Goal: Transaction & Acquisition: Purchase product/service

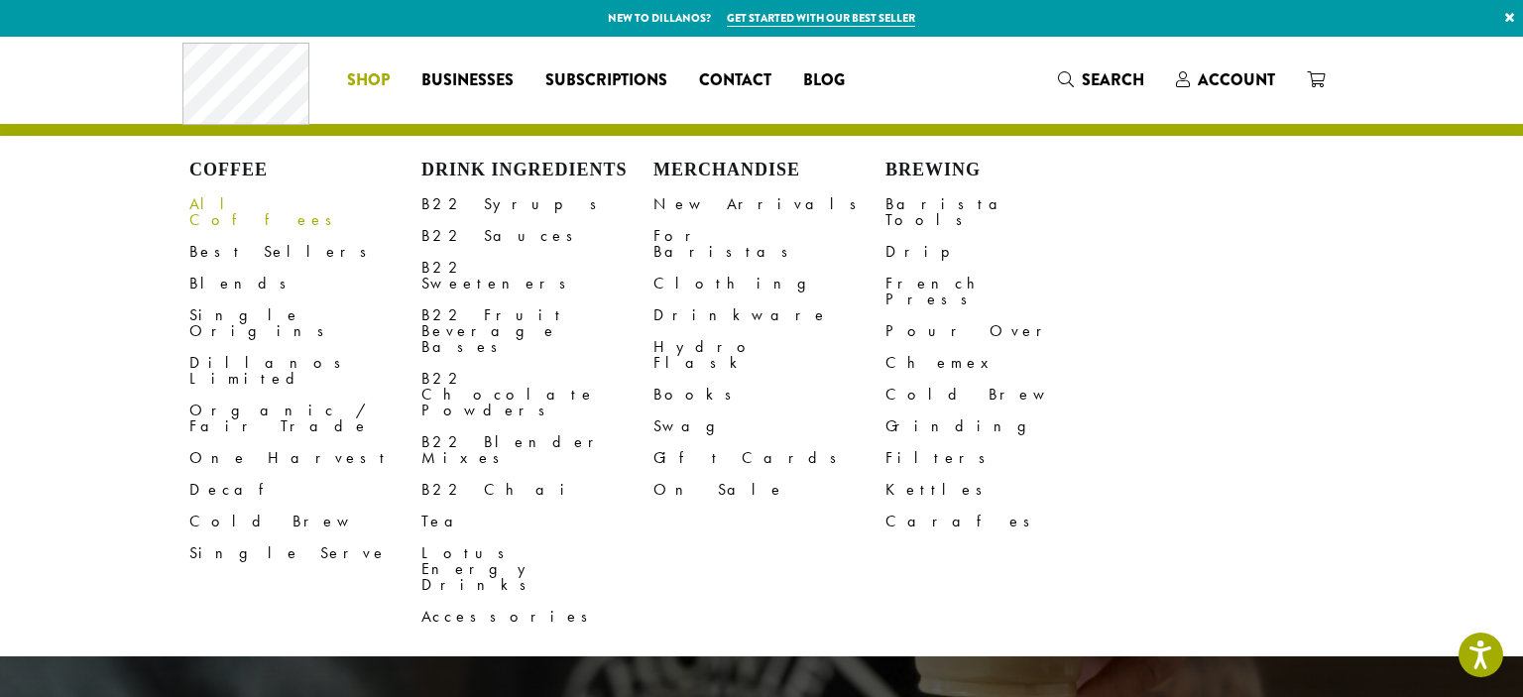
click at [227, 213] on link "All Coffees" at bounding box center [305, 212] width 232 height 48
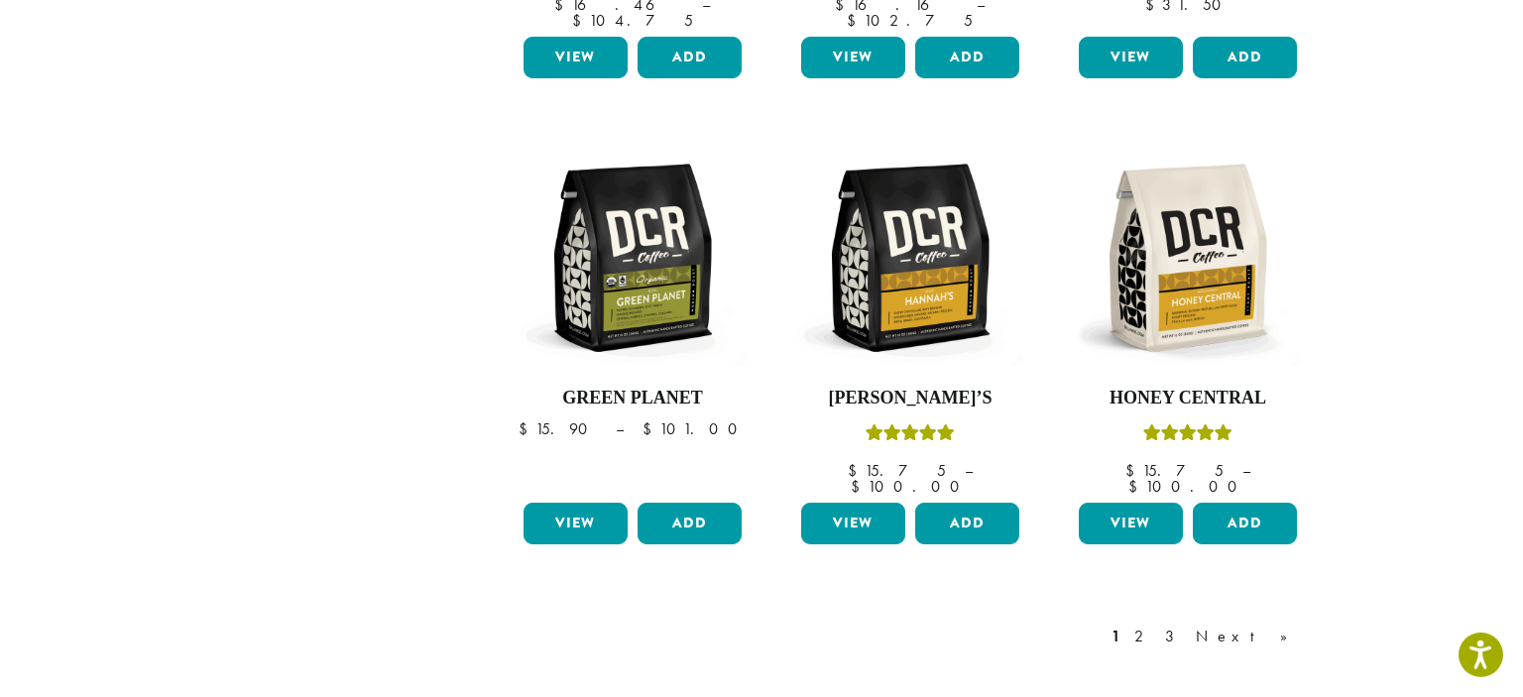
scroll to position [1601, 0]
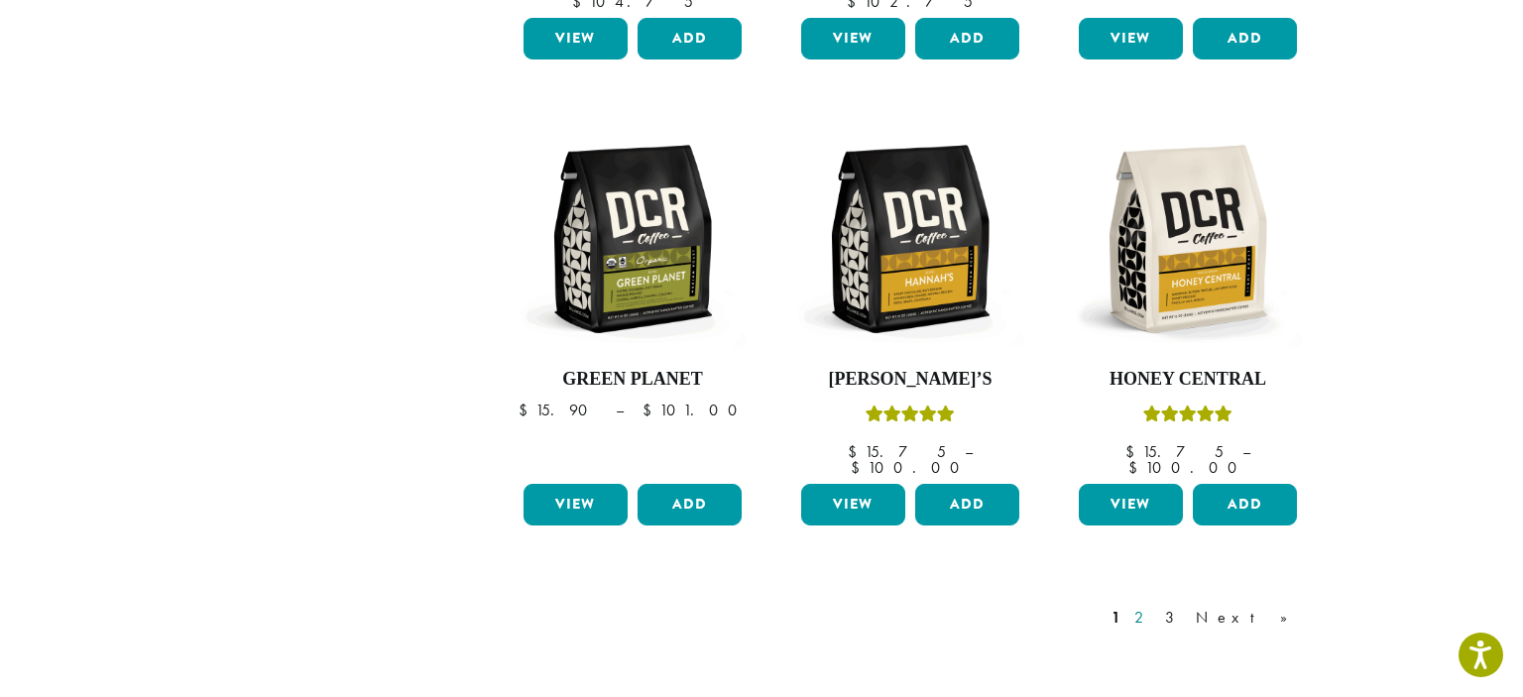
click at [1155, 606] on link "2" at bounding box center [1142, 618] width 25 height 24
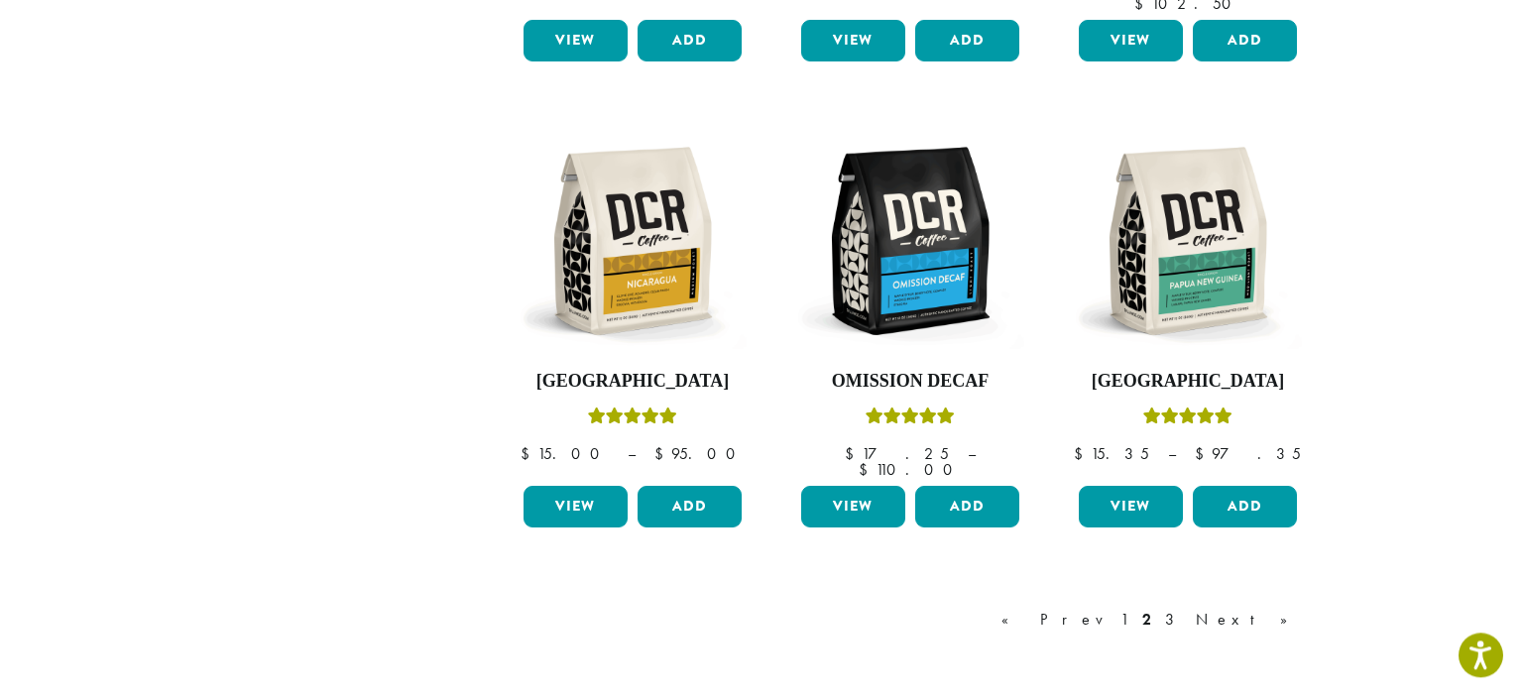
scroll to position [1618, 0]
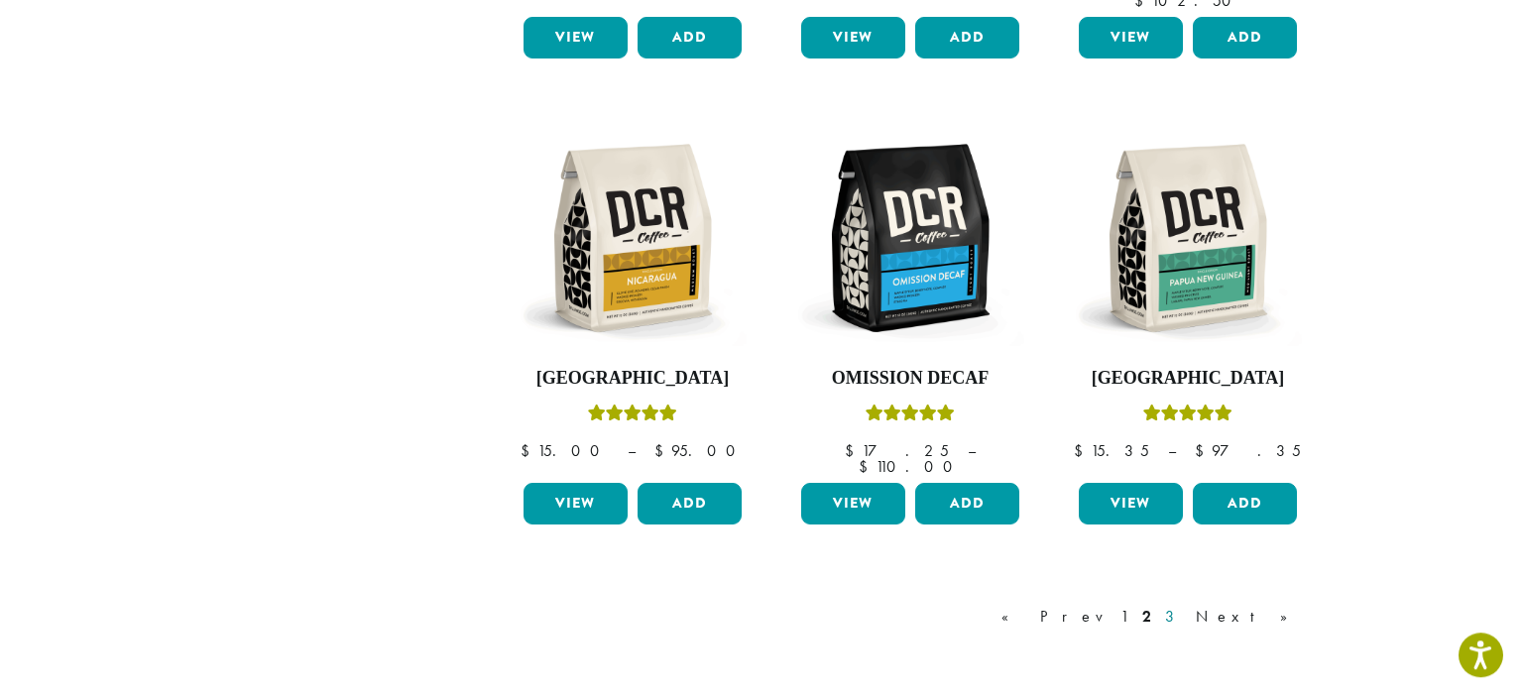
click at [1186, 605] on link "3" at bounding box center [1173, 617] width 25 height 24
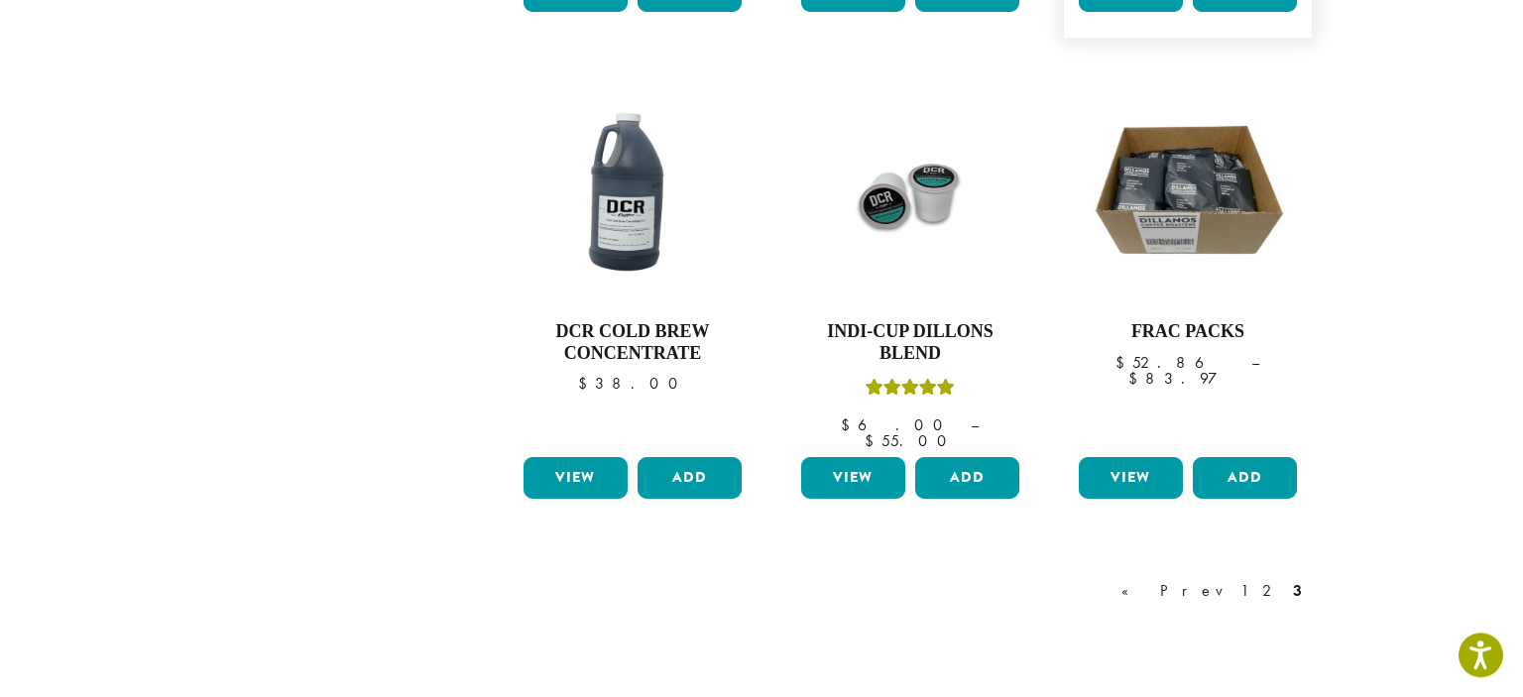
scroll to position [1650, 0]
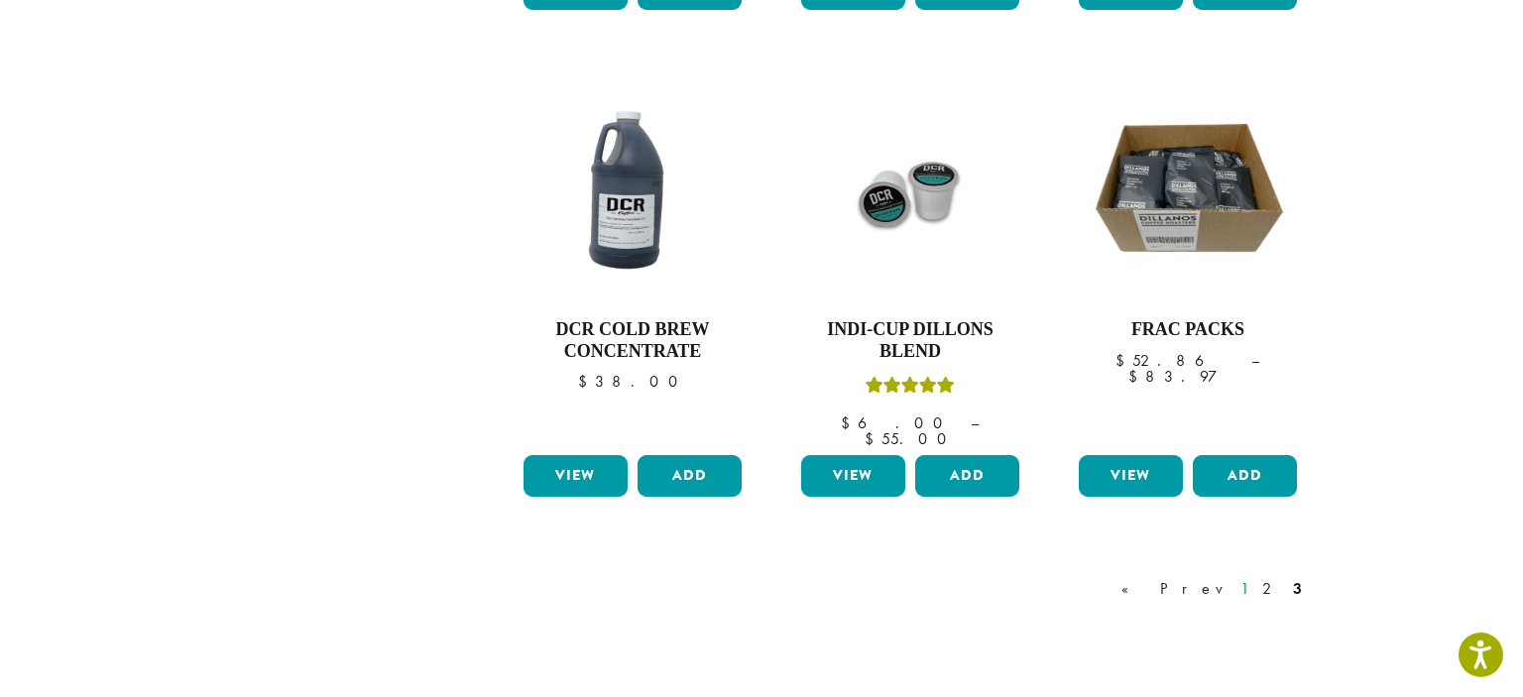
click at [1247, 577] on link "1" at bounding box center [1244, 589] width 16 height 24
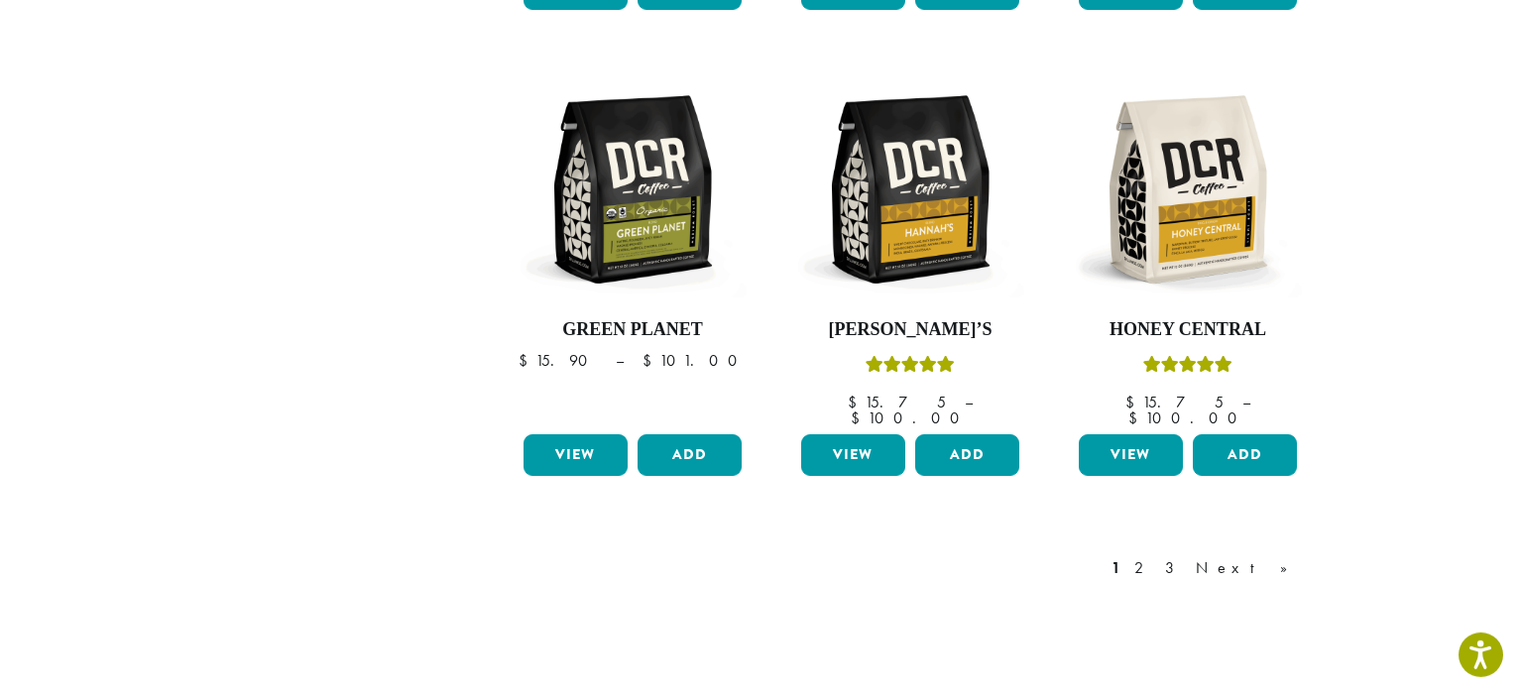
scroll to position [122, 0]
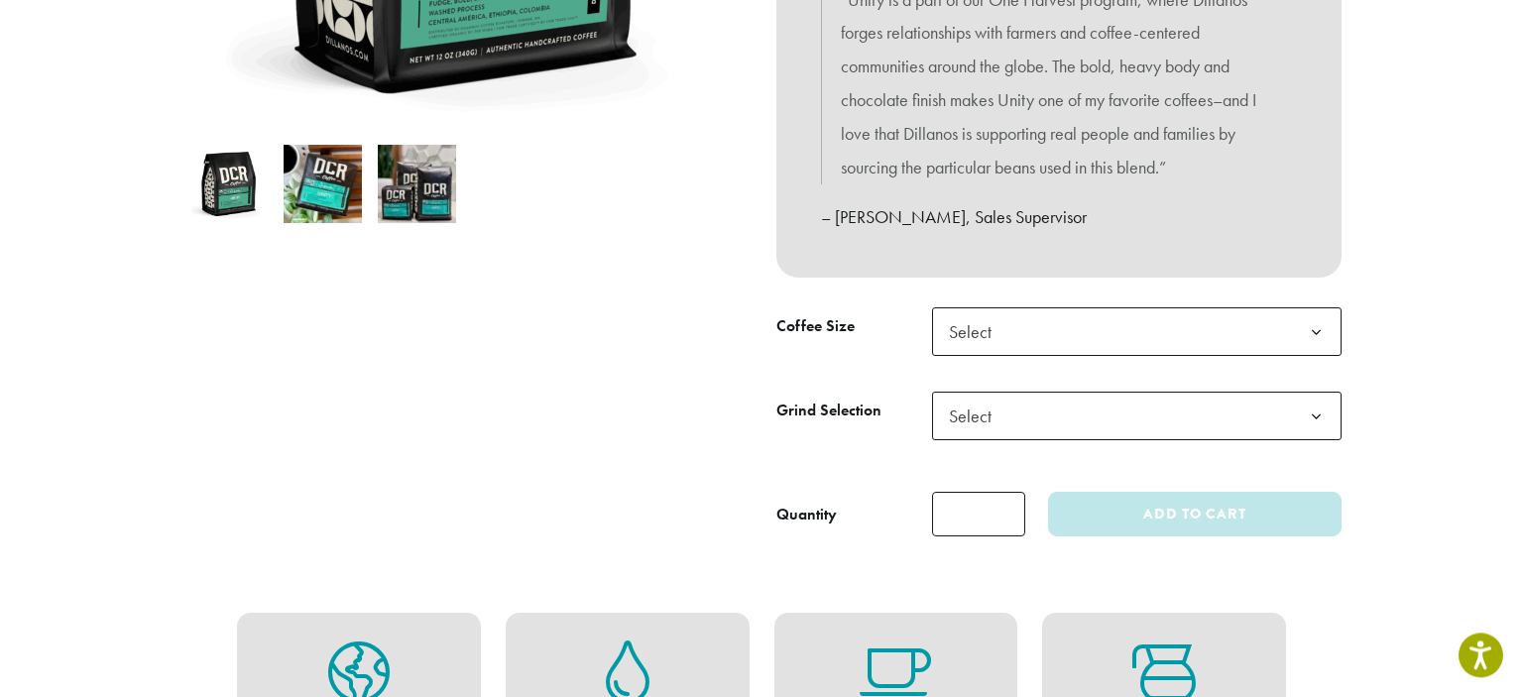
scroll to position [583, 0]
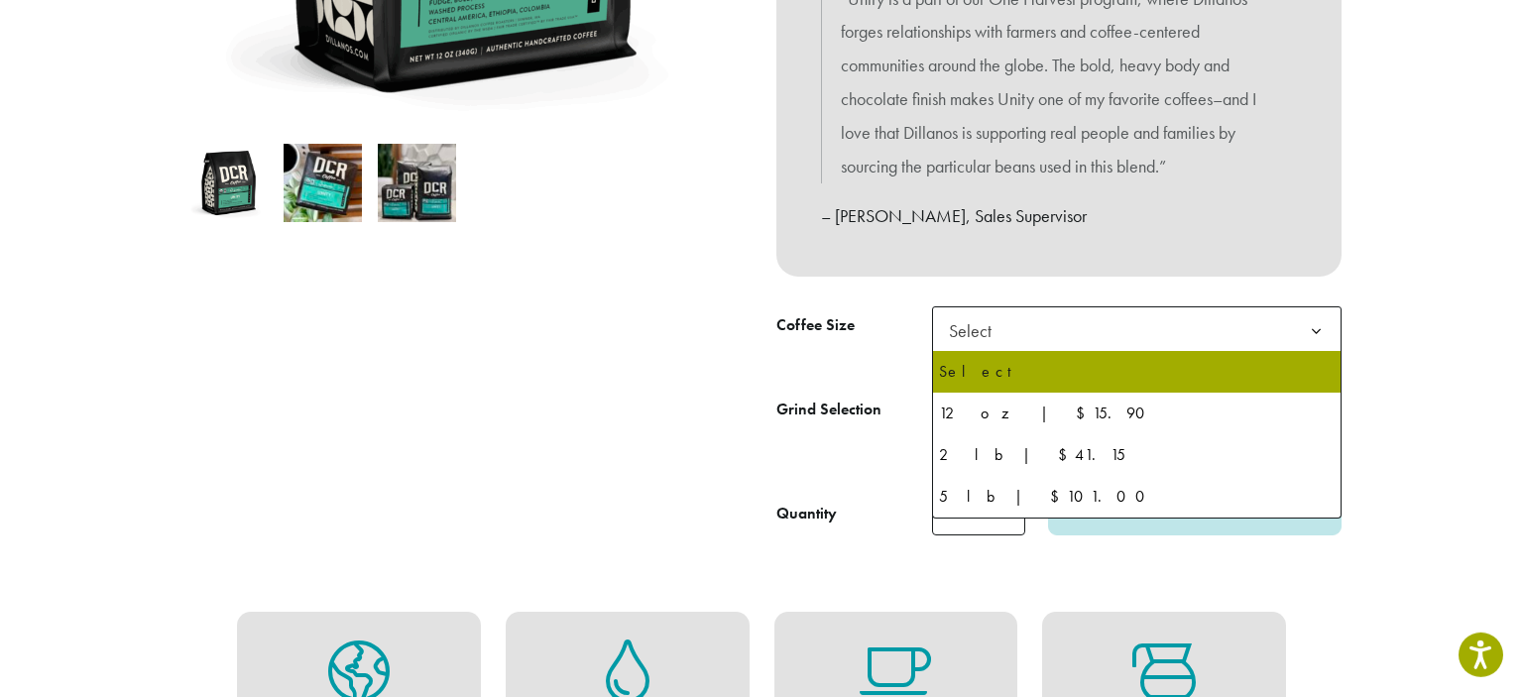
click at [1102, 335] on span "Select" at bounding box center [1136, 330] width 409 height 49
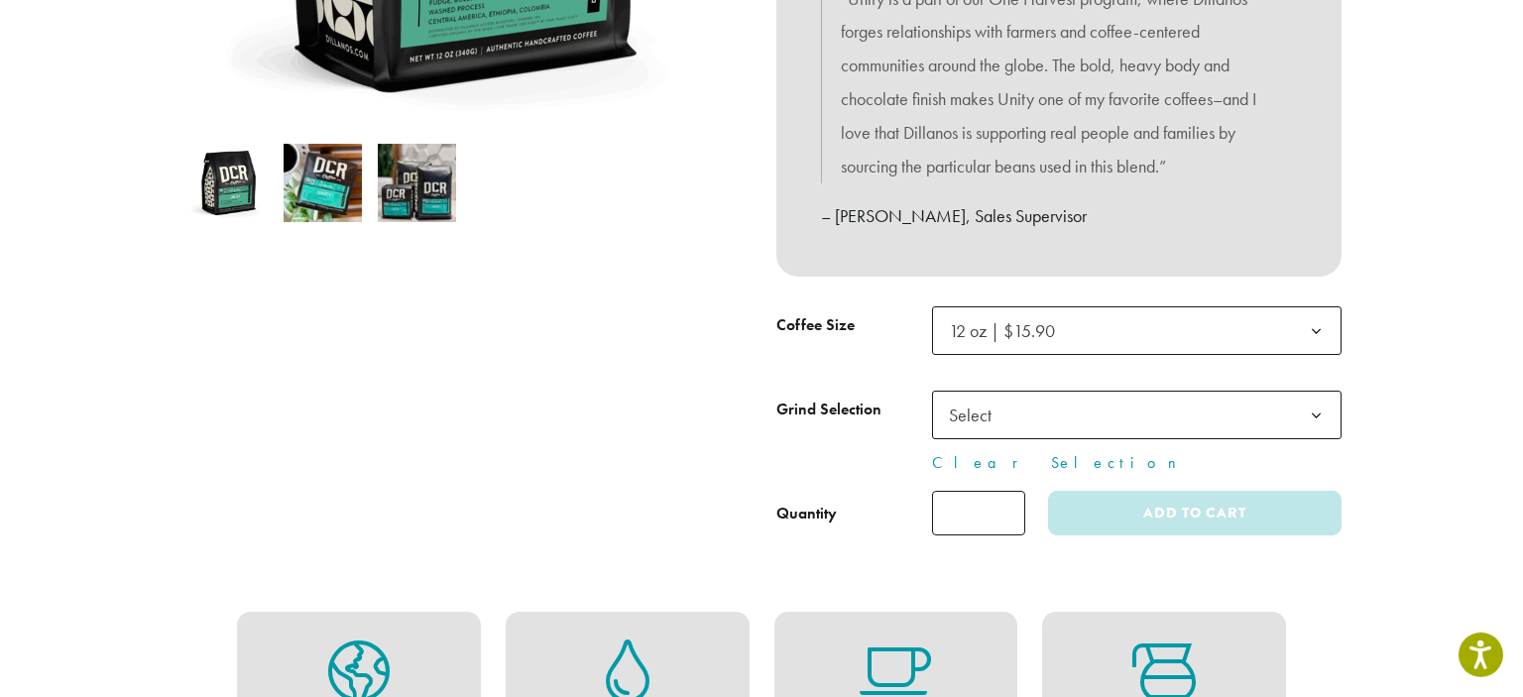
click at [1066, 406] on span "Select" at bounding box center [1136, 415] width 409 height 49
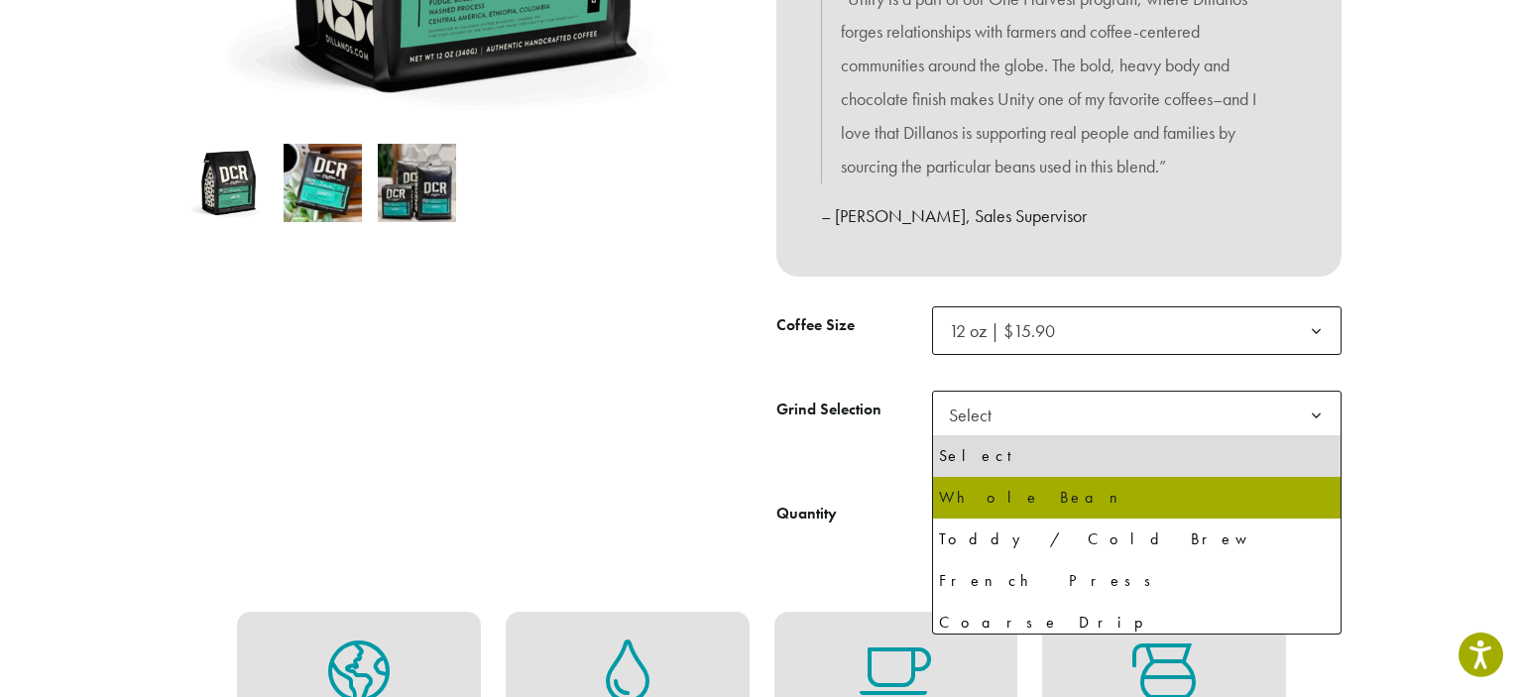
select select "*********"
select select "**********"
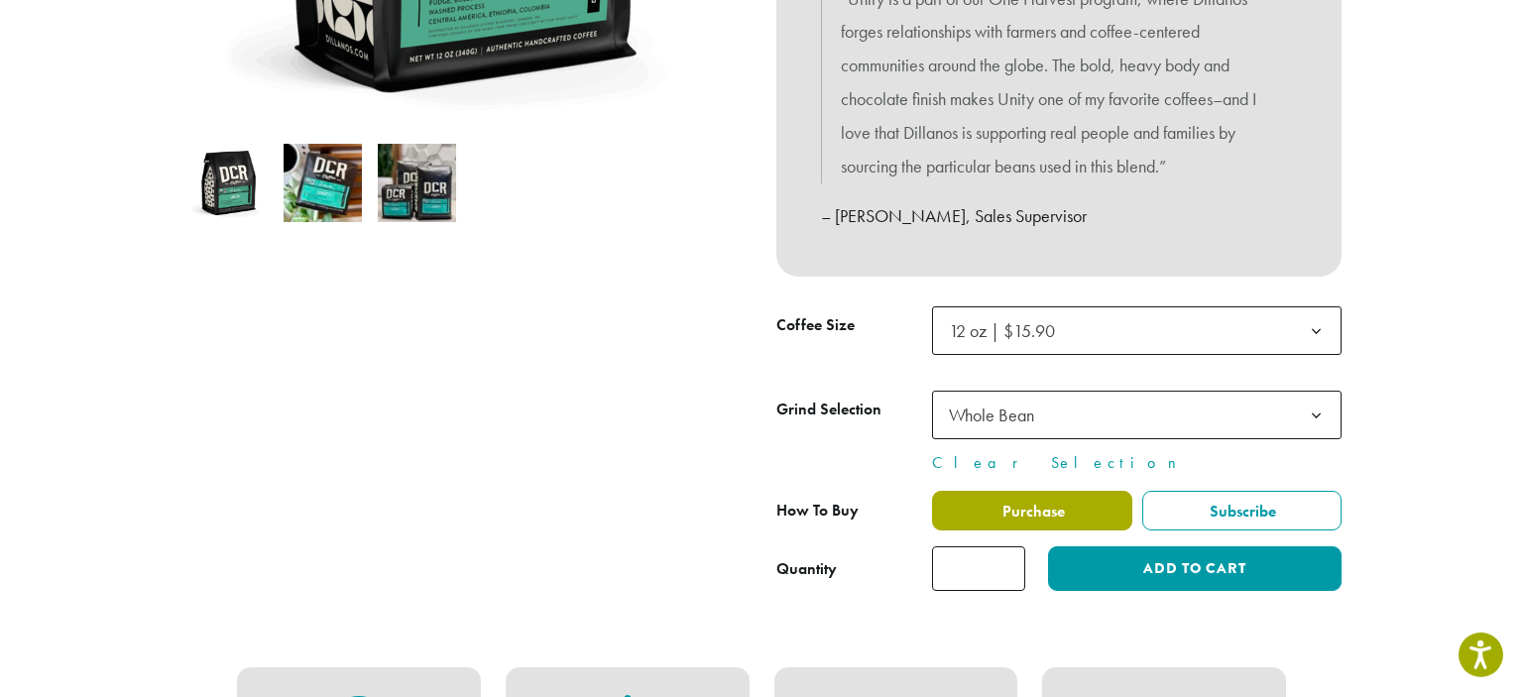
click at [1059, 519] on span "Purchase" at bounding box center [1031, 511] width 65 height 21
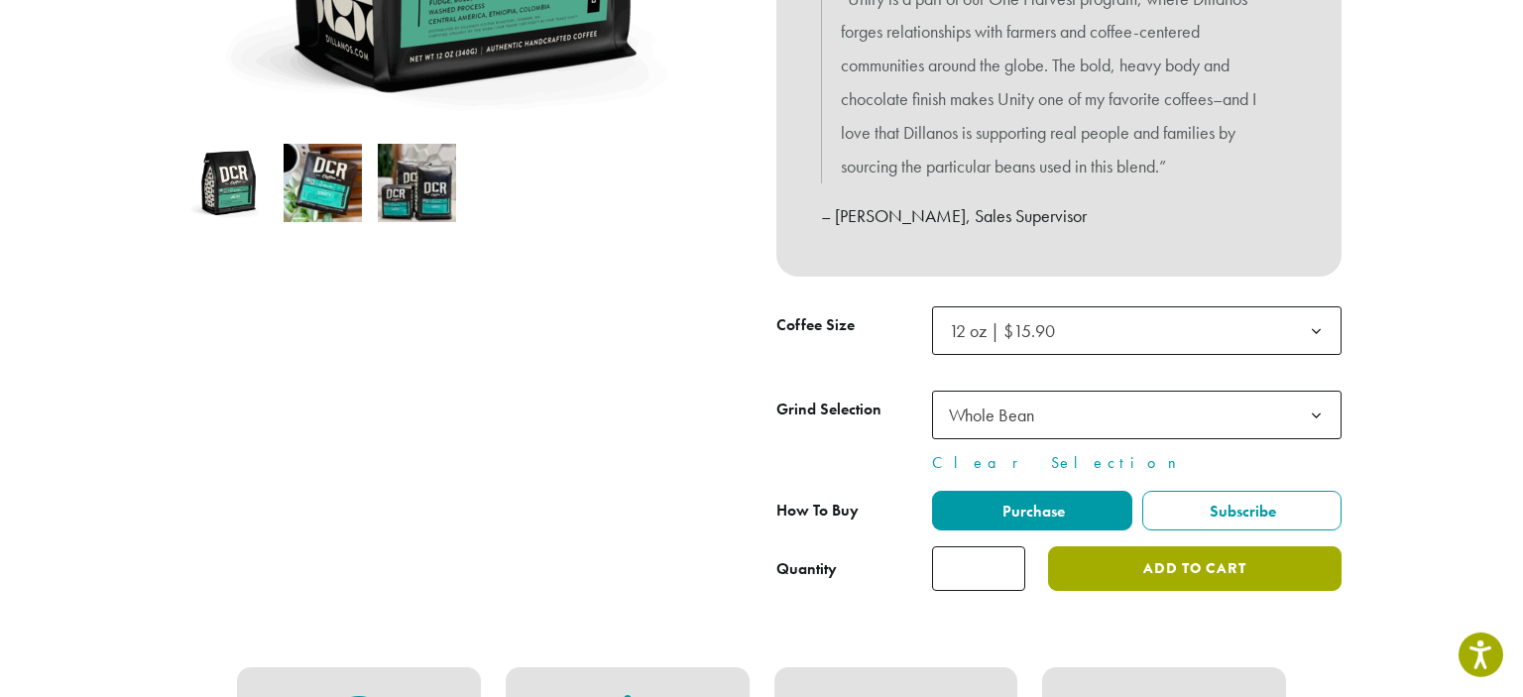
click at [1119, 574] on button "Add to cart" at bounding box center [1194, 568] width 293 height 45
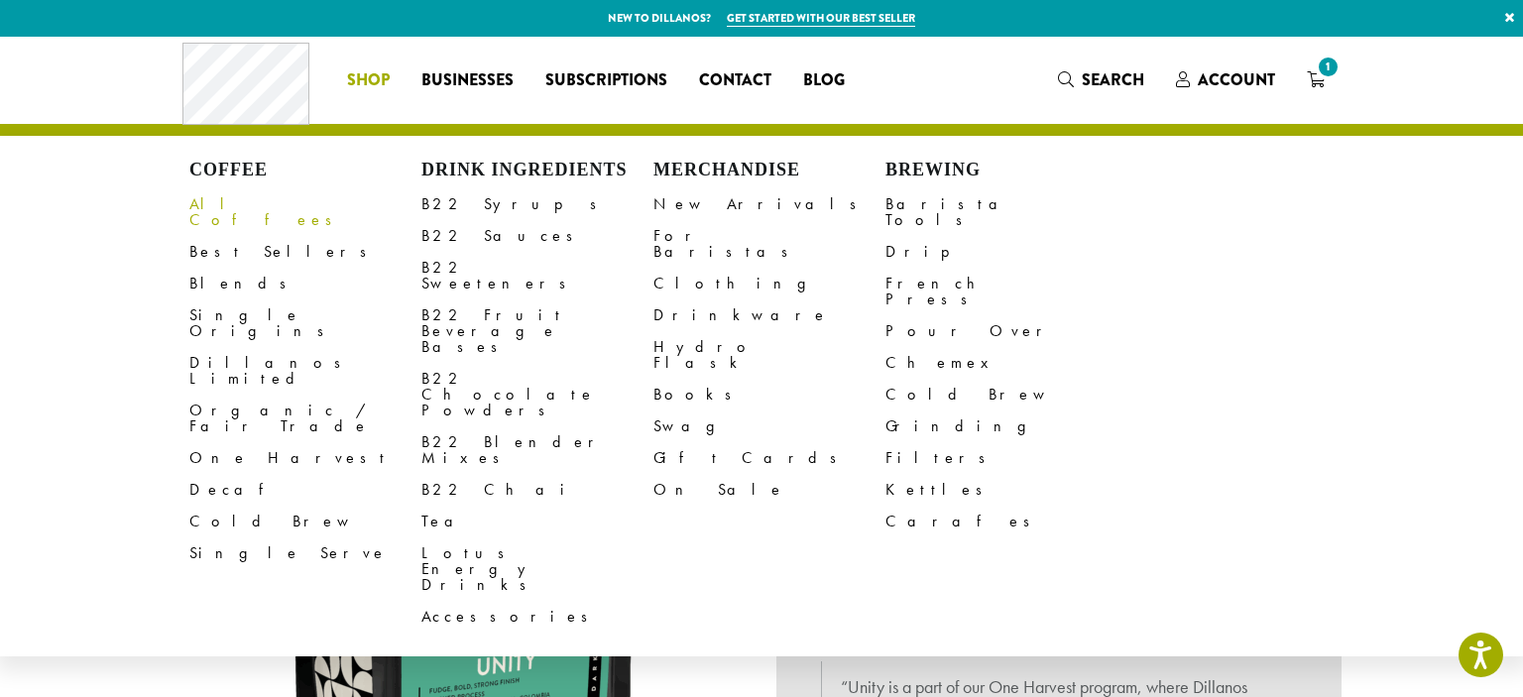
click at [240, 204] on link "All Coffees" at bounding box center [305, 212] width 232 height 48
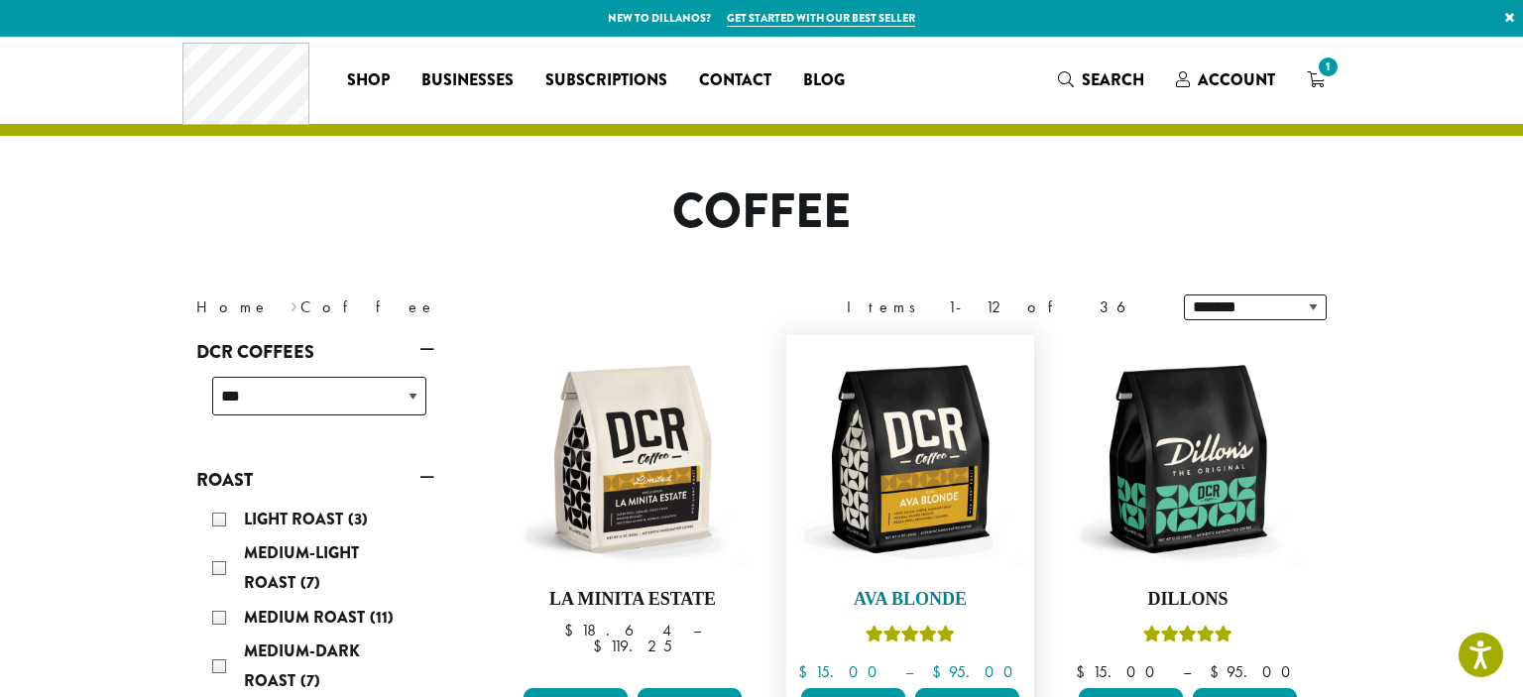
click at [872, 427] on img at bounding box center [910, 459] width 228 height 228
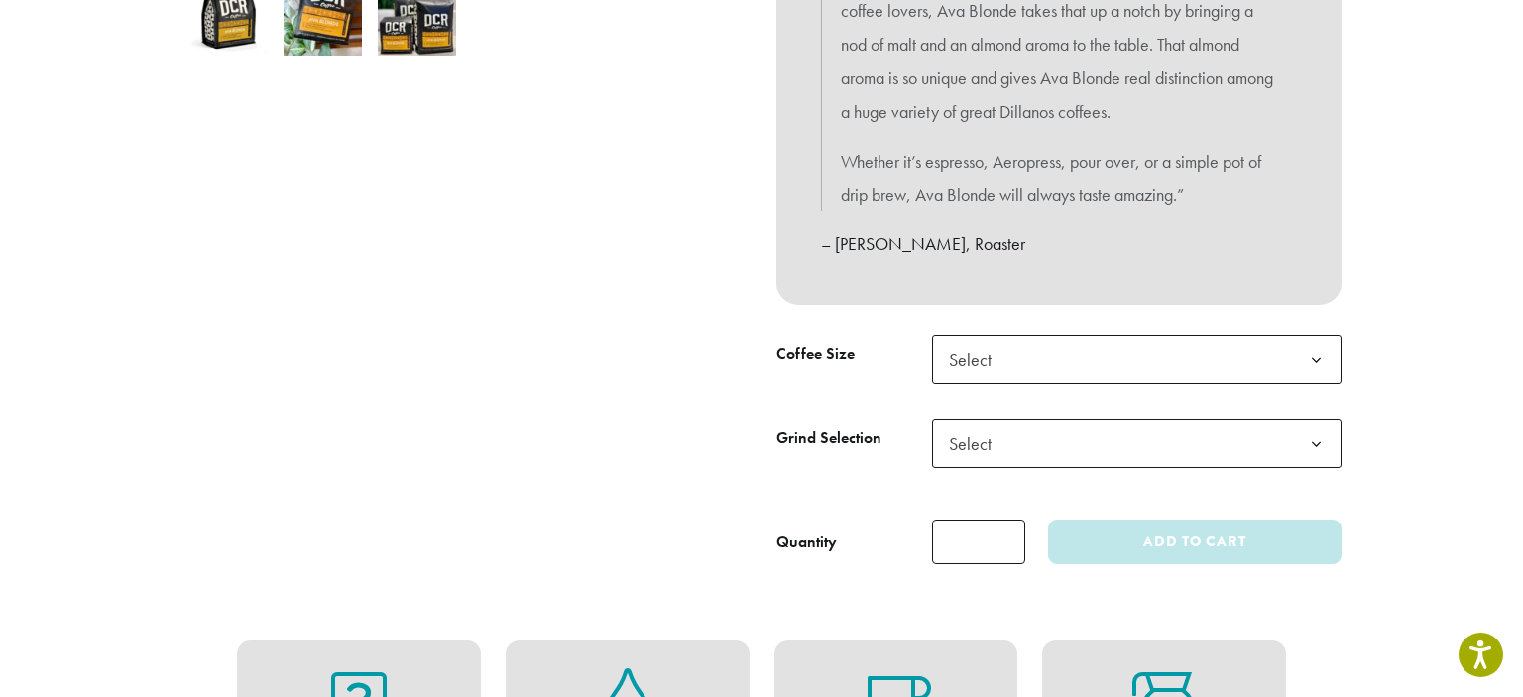
scroll to position [753, 0]
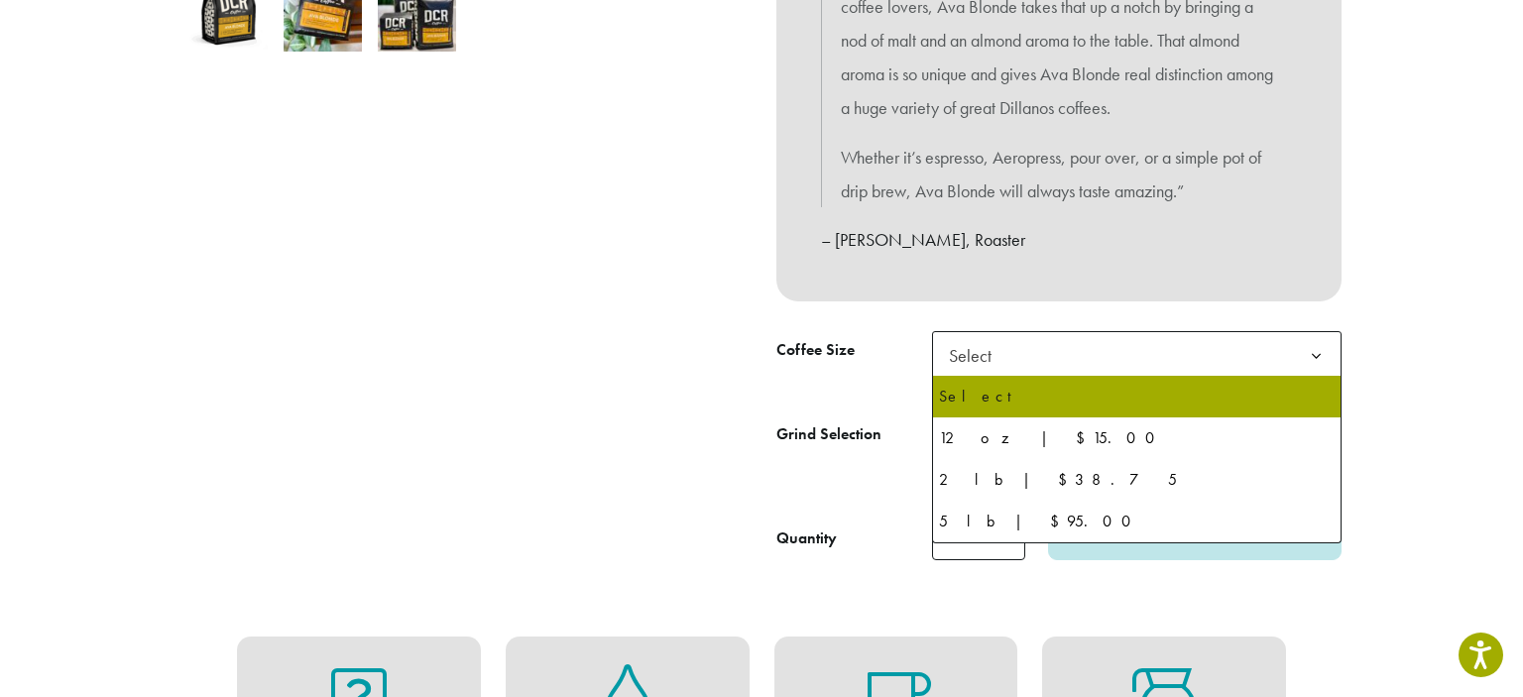
click at [991, 365] on span "Select" at bounding box center [976, 355] width 70 height 39
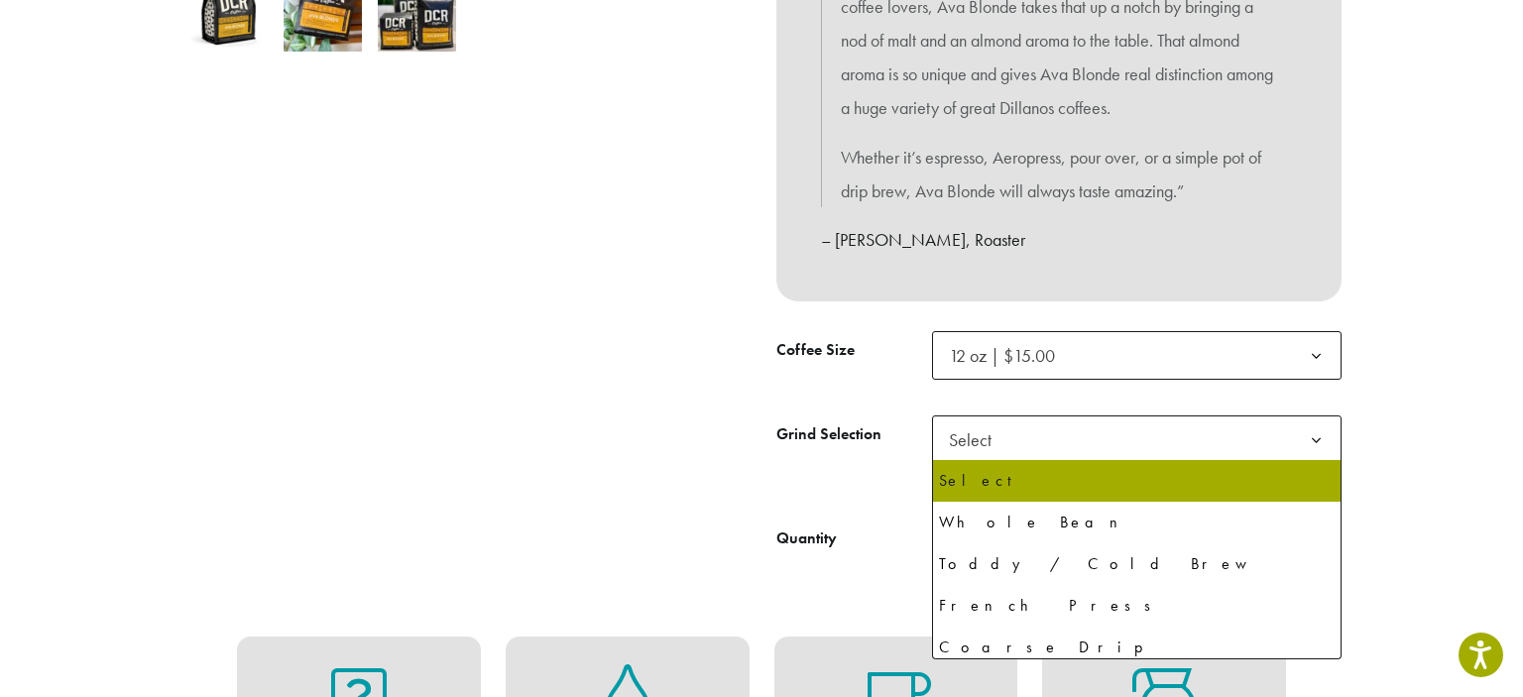
click at [1025, 443] on span "Select" at bounding box center [1136, 439] width 409 height 49
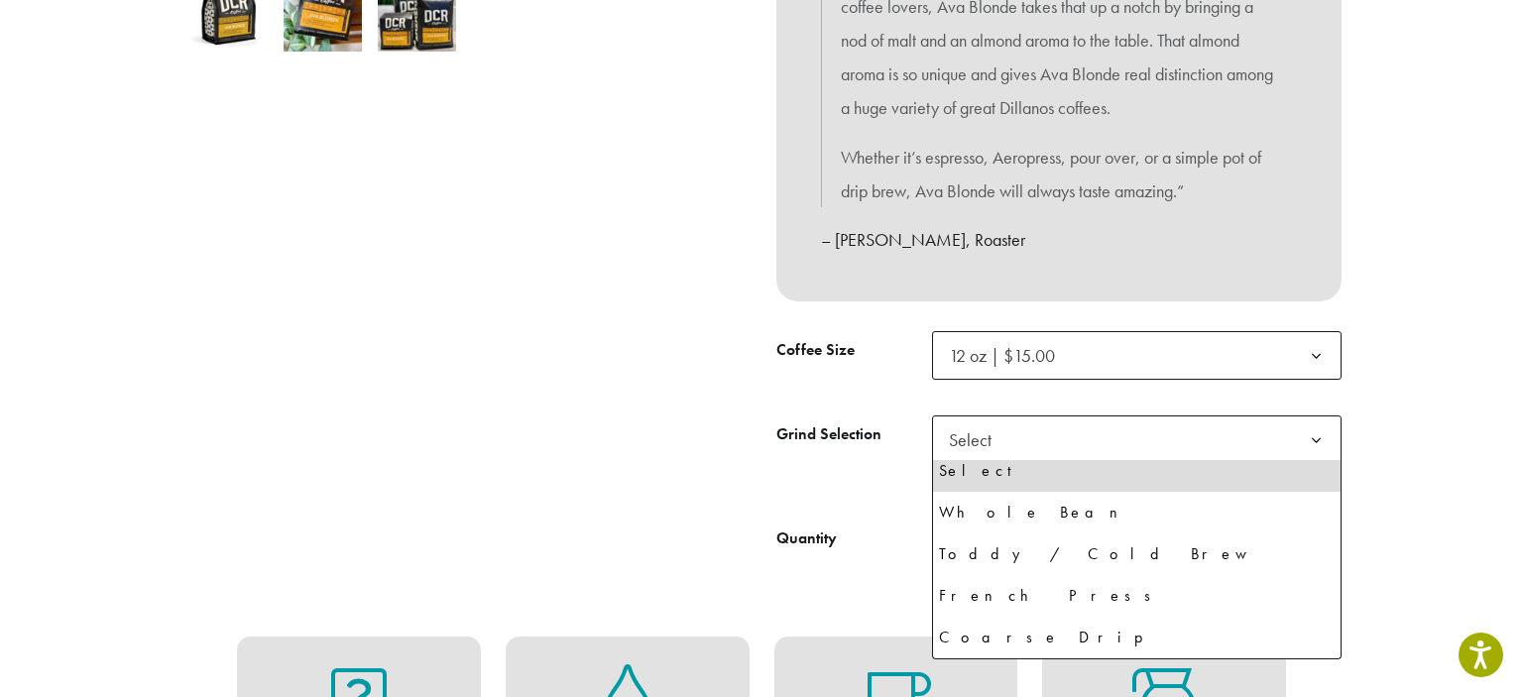
scroll to position [5, 0]
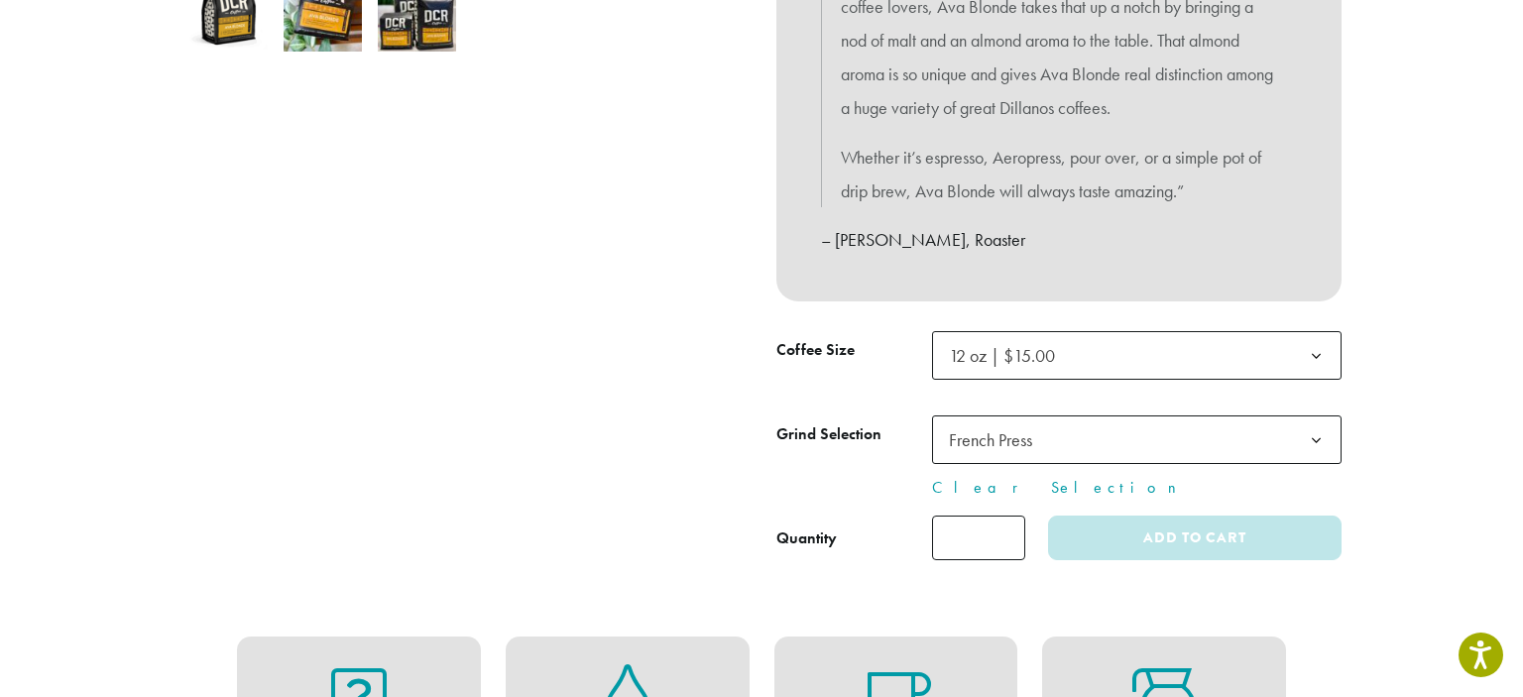
select select "*********"
select select "**********"
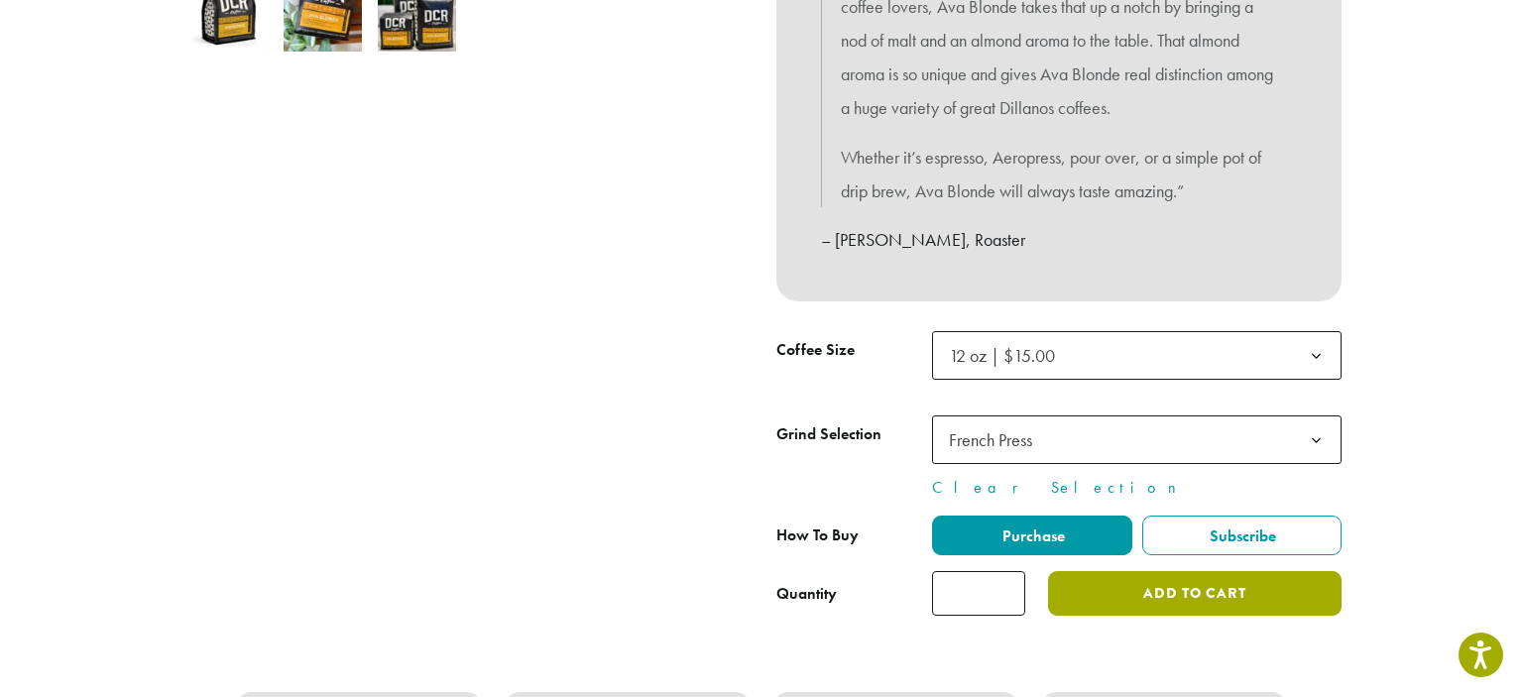
click at [1172, 603] on button "Add to cart" at bounding box center [1194, 593] width 293 height 45
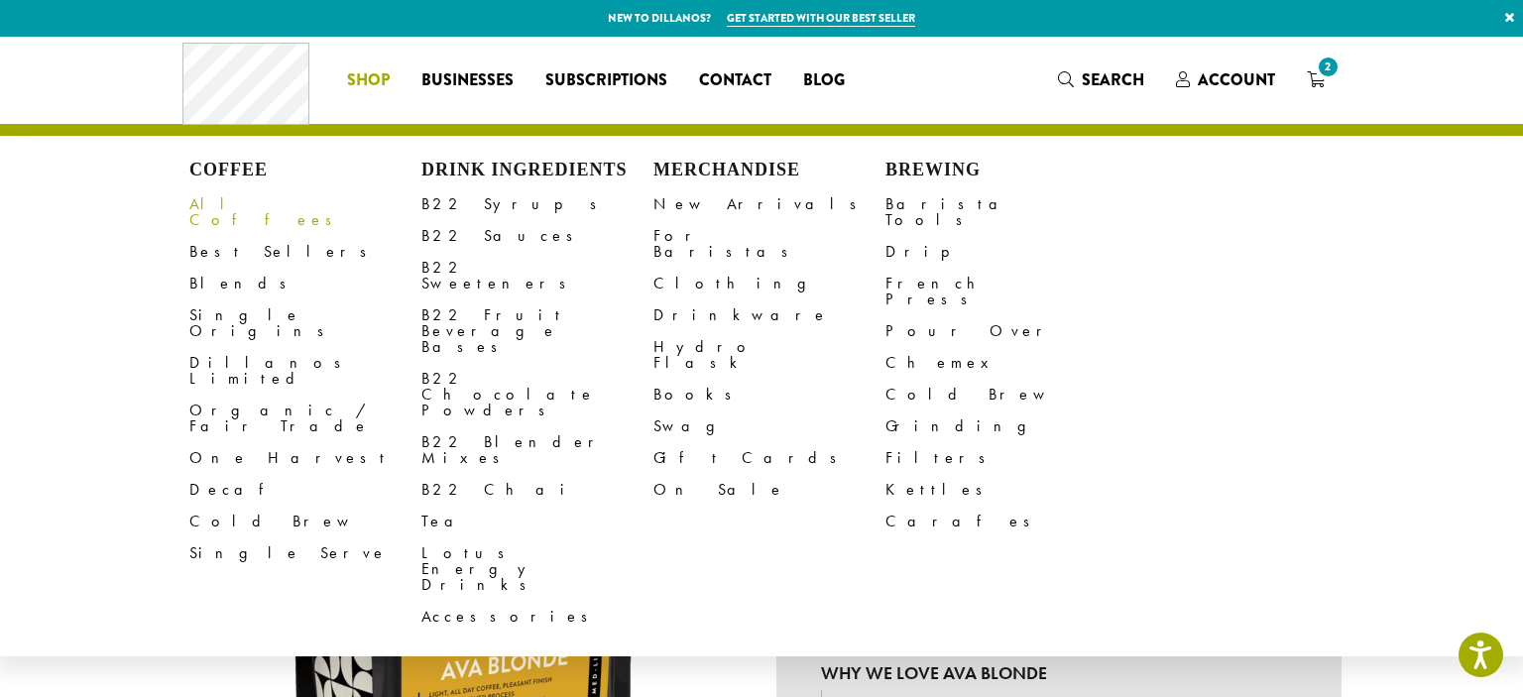
click at [238, 197] on link "All Coffees" at bounding box center [305, 212] width 232 height 48
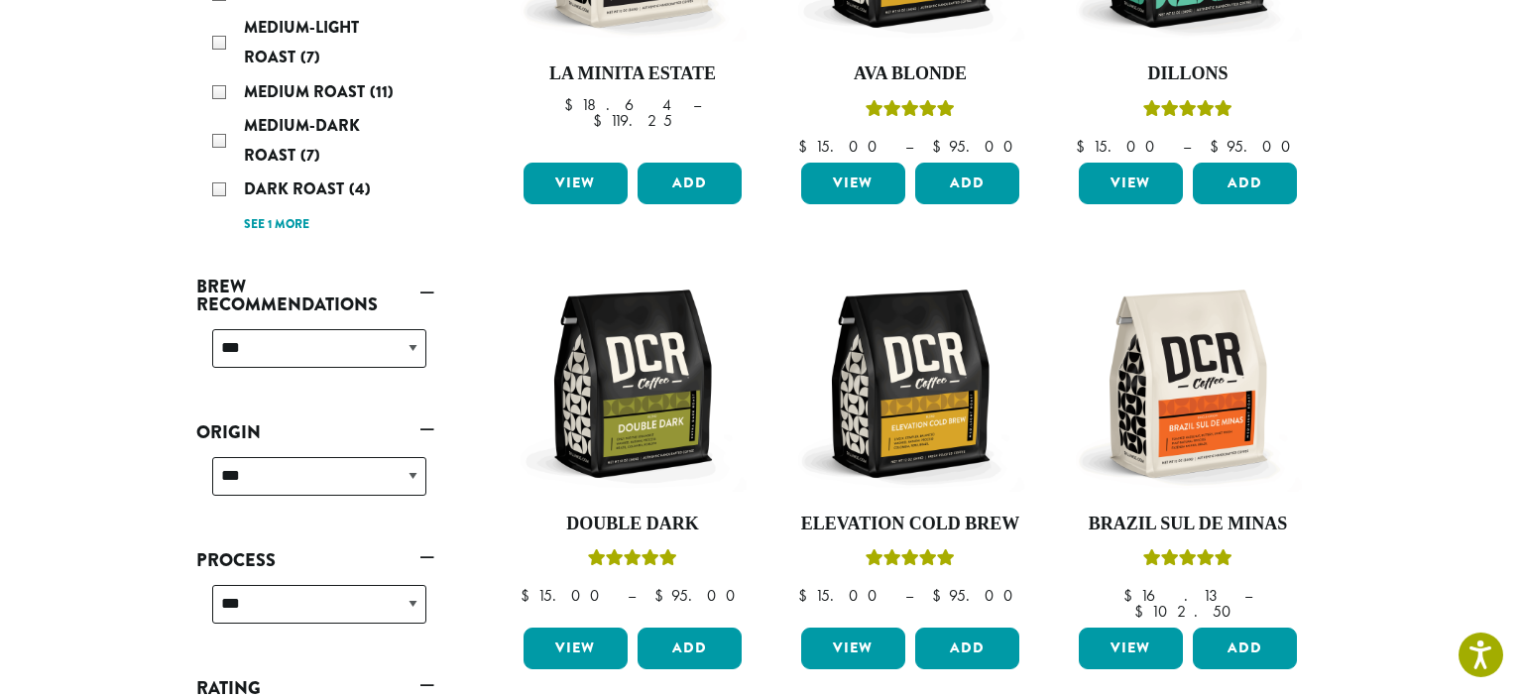
scroll to position [528, 0]
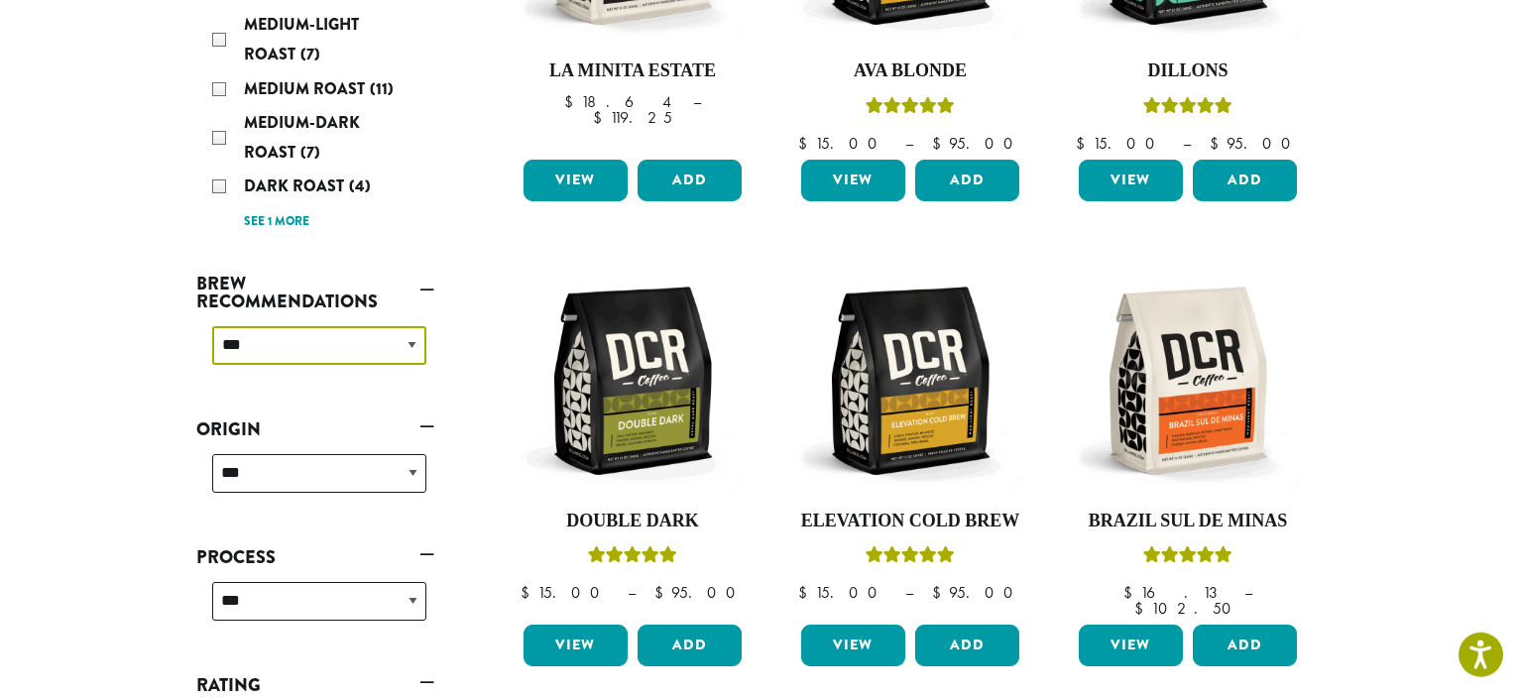
click at [212, 326] on select "**********" at bounding box center [319, 345] width 214 height 39
select select "********"
click option "**********" at bounding box center [0, 0] width 0 height 0
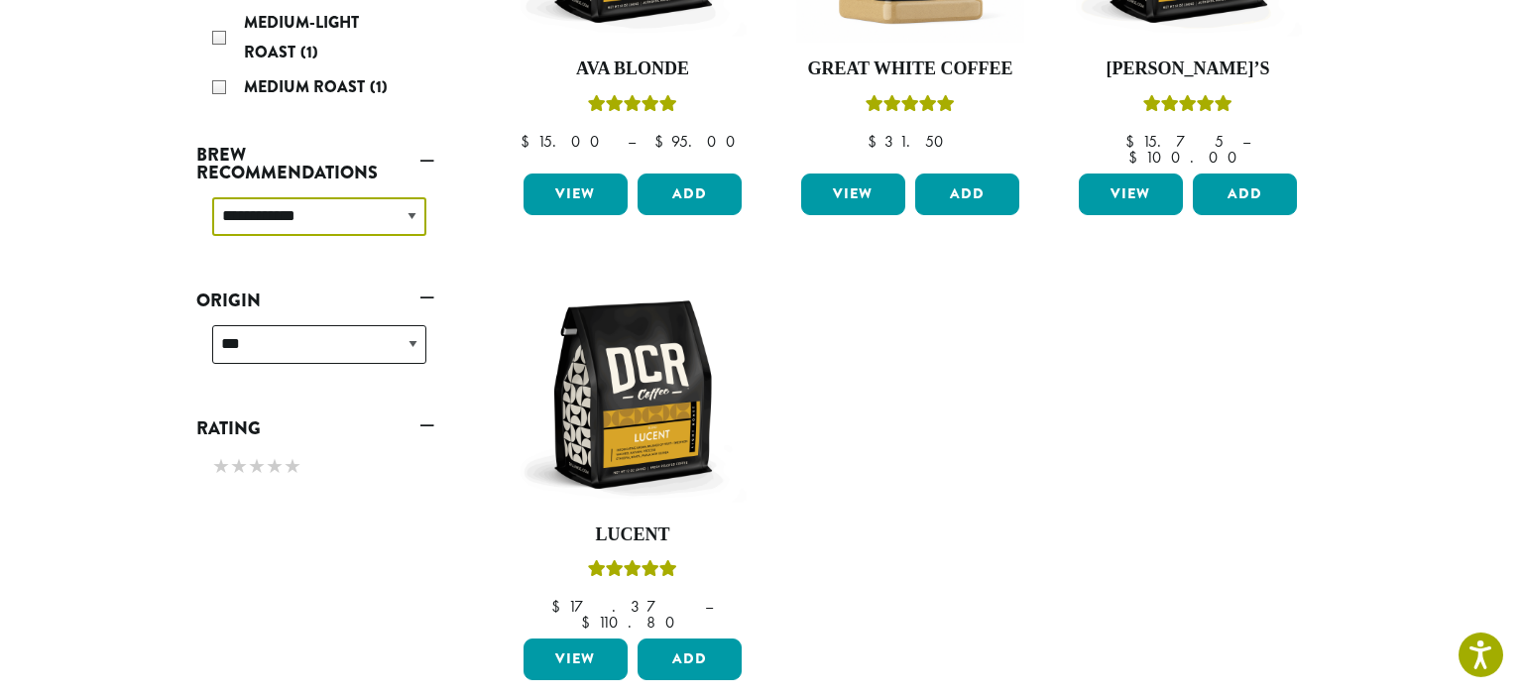
scroll to position [402, 0]
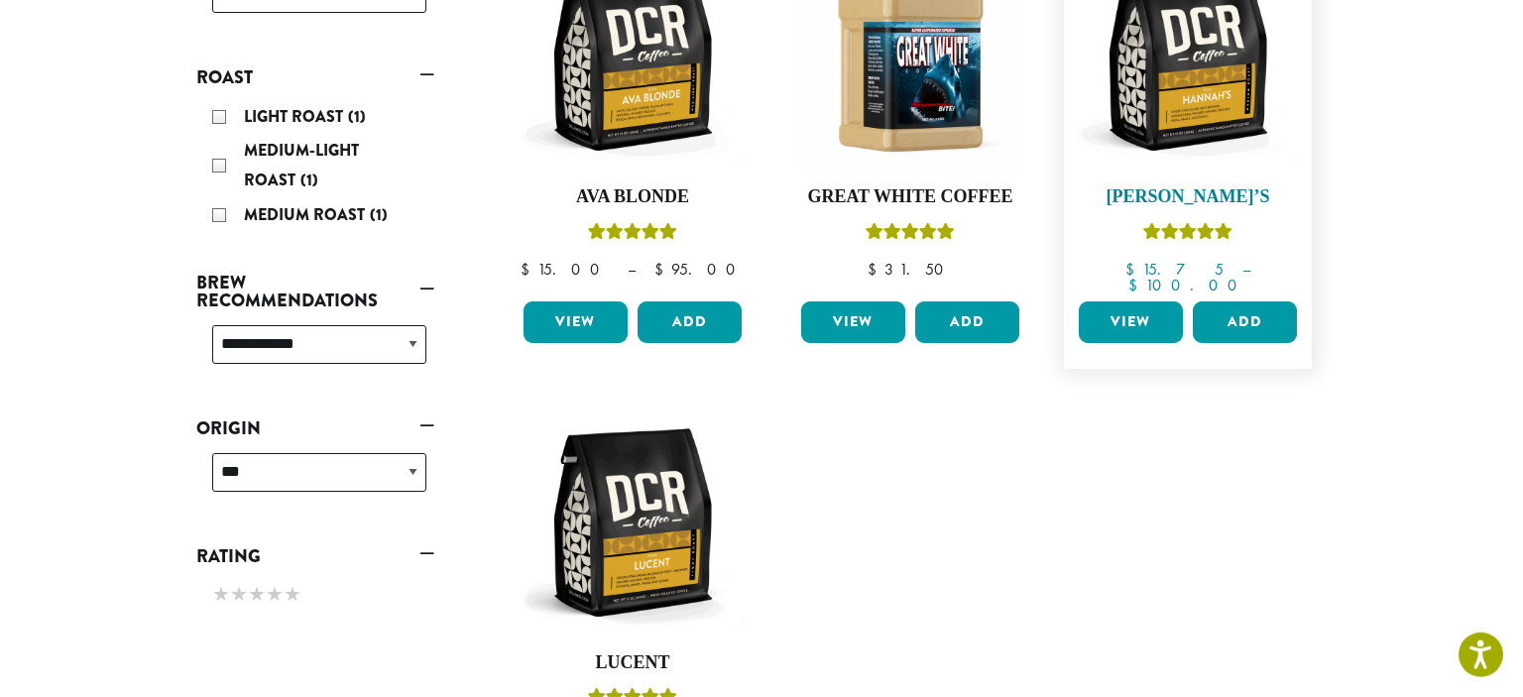
click at [1203, 78] on img at bounding box center [1187, 57] width 228 height 228
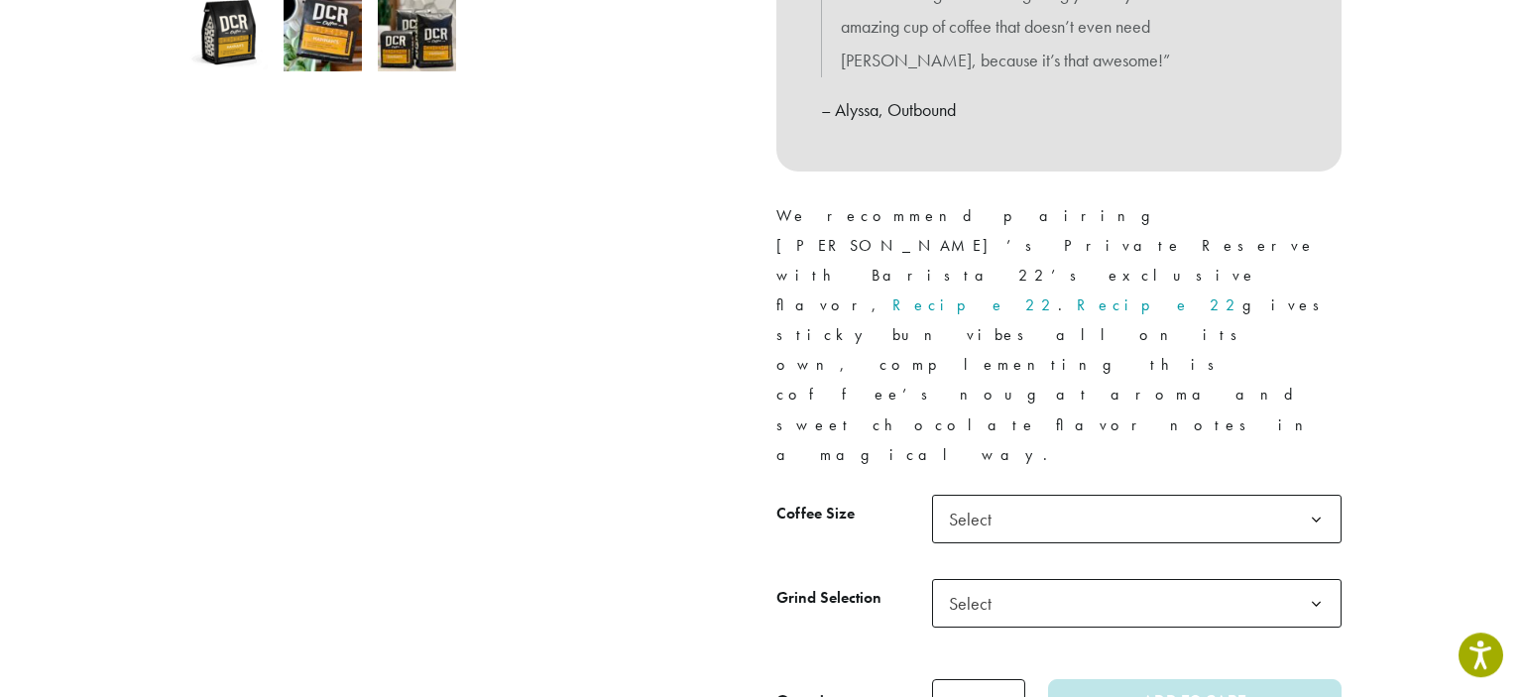
scroll to position [734, 0]
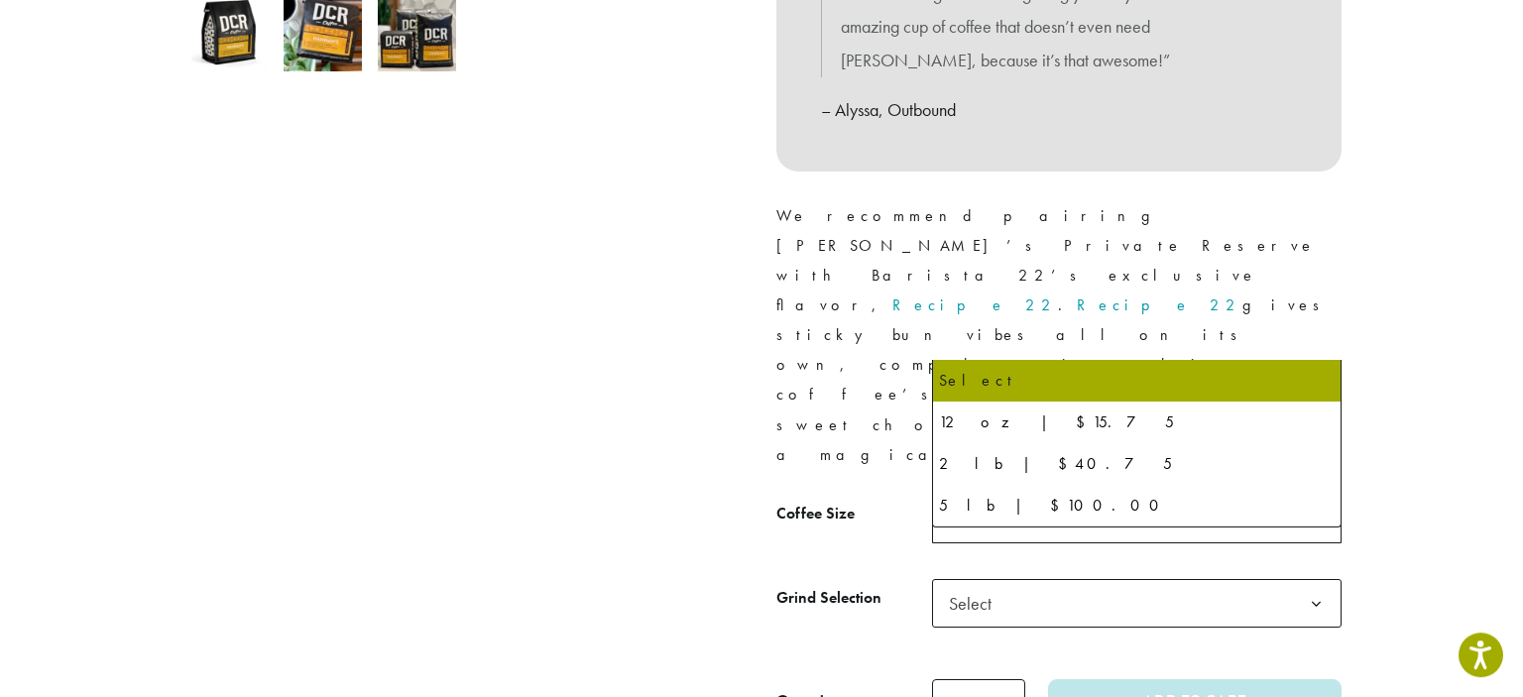
click at [1206, 495] on span "Select" at bounding box center [1136, 519] width 409 height 49
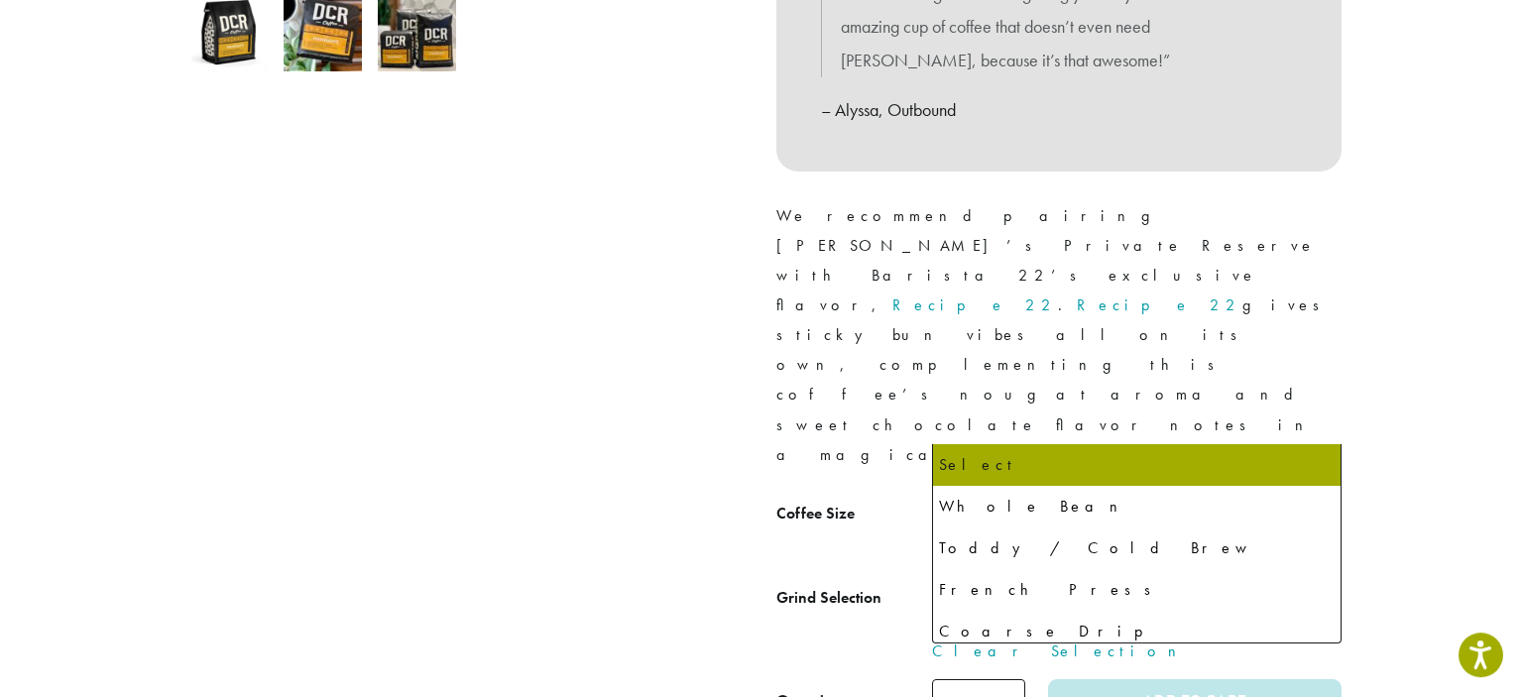
click at [1189, 579] on span "Select" at bounding box center [1136, 603] width 409 height 49
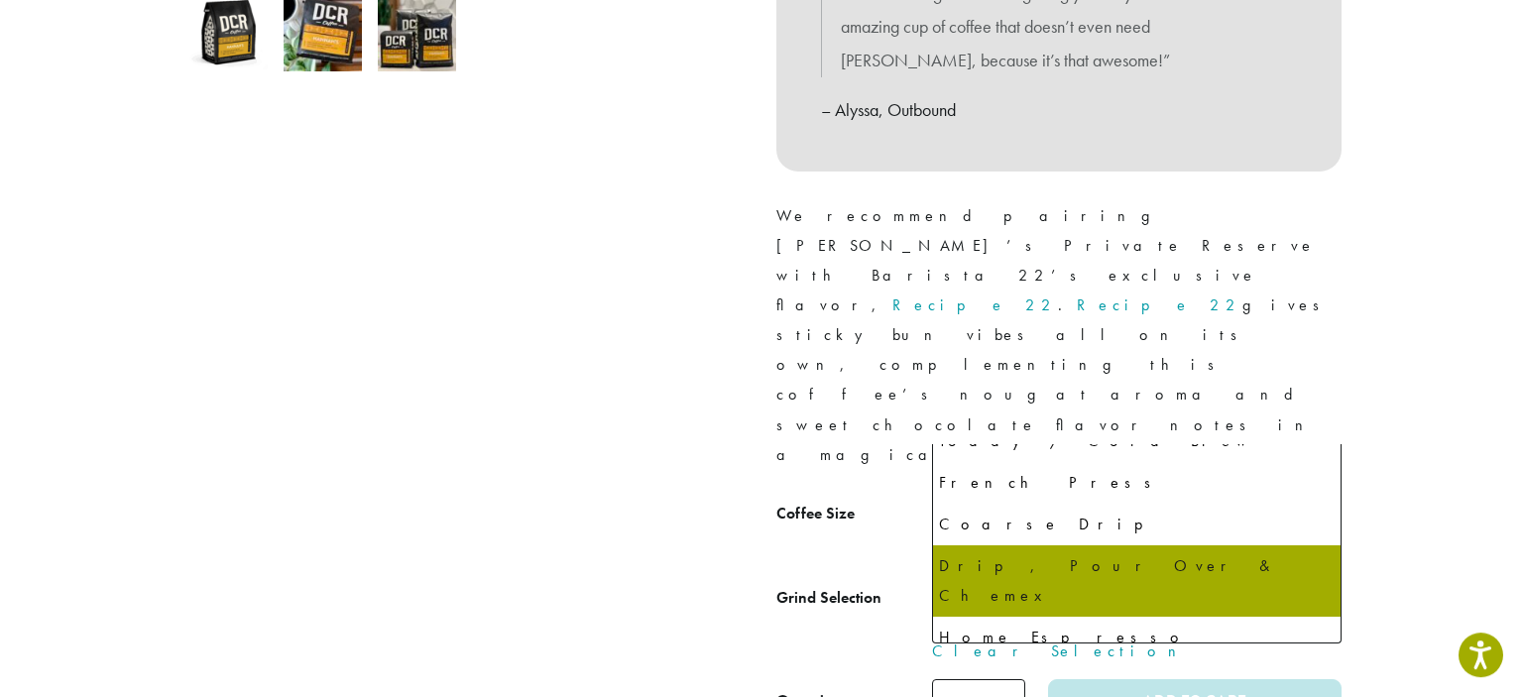
scroll to position [135, 0]
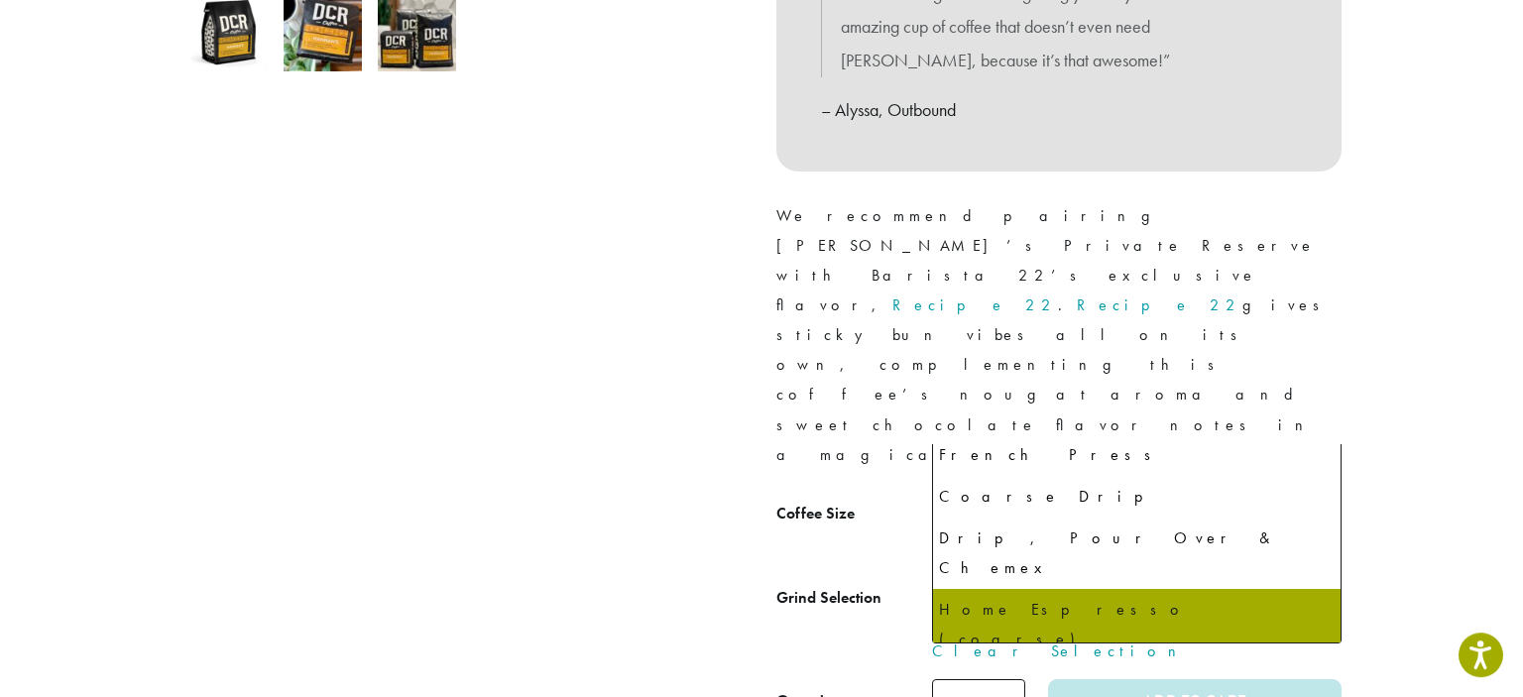
select select "*********"
select select "**********"
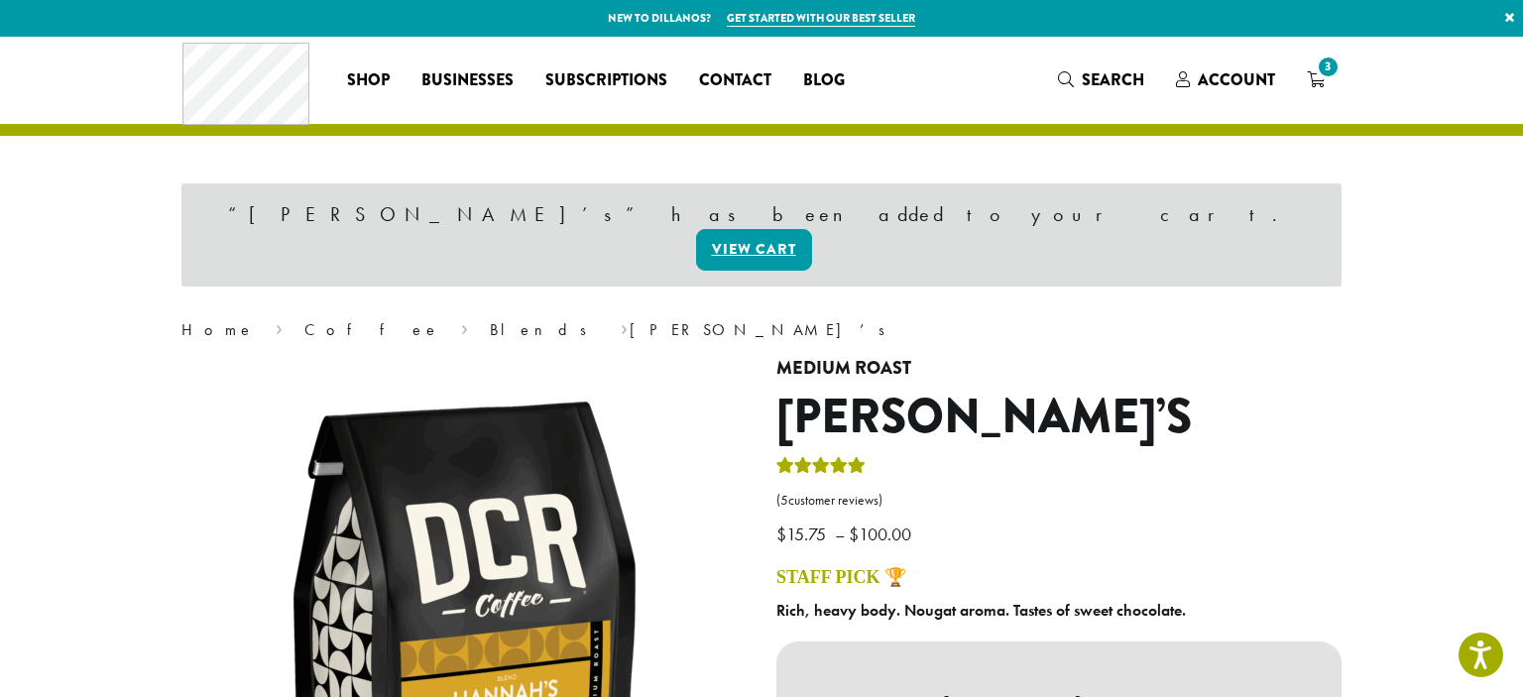
click at [1320, 73] on span "3" at bounding box center [1327, 67] width 27 height 27
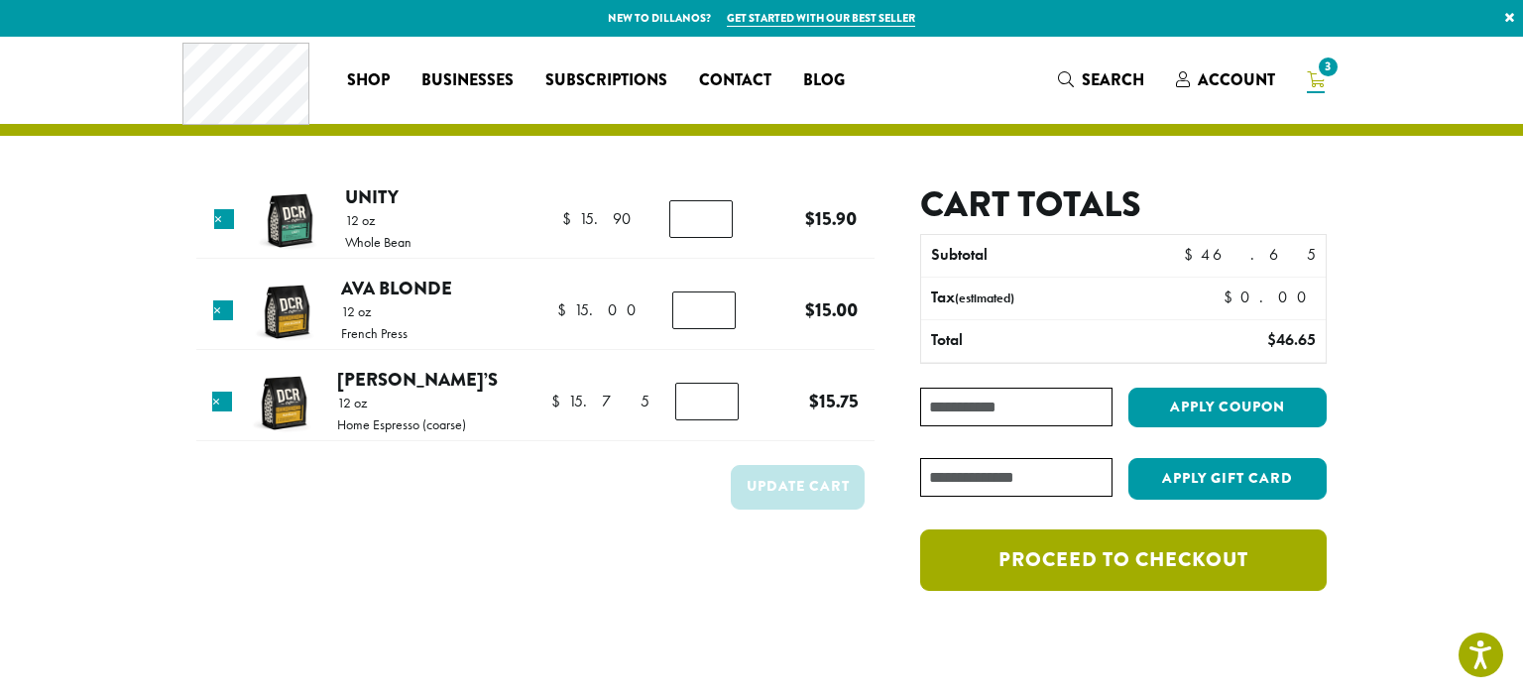
click at [1157, 549] on link "Proceed to checkout" at bounding box center [1123, 559] width 406 height 61
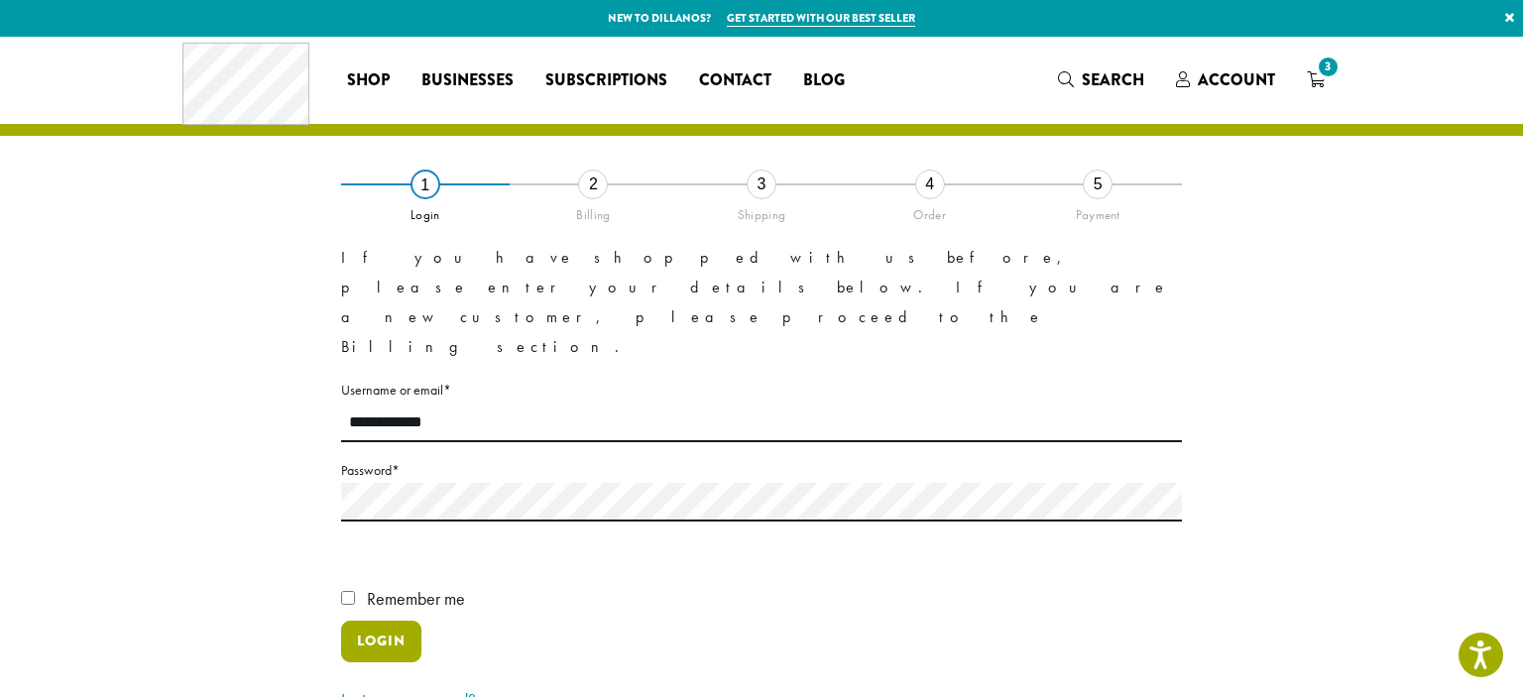
click at [365, 621] on button "Login" at bounding box center [381, 642] width 80 height 42
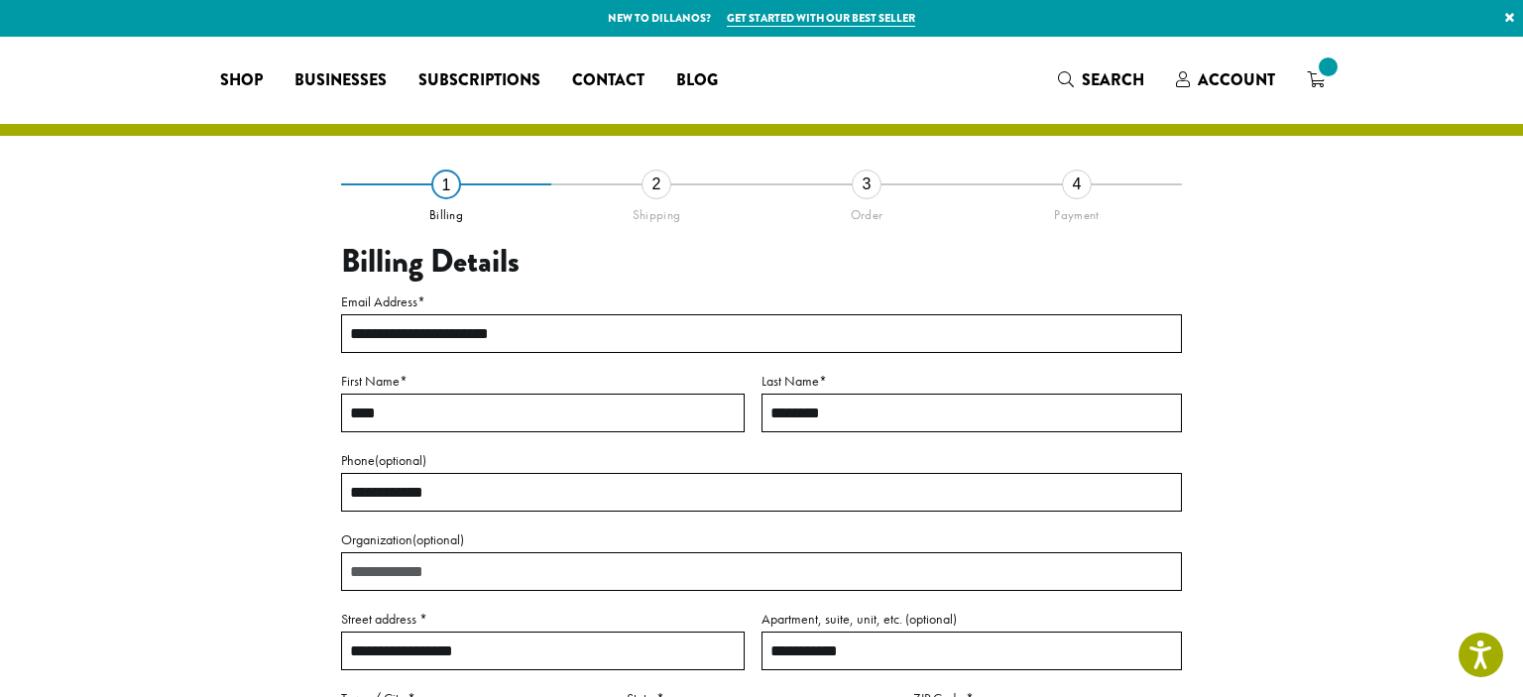
select select "**"
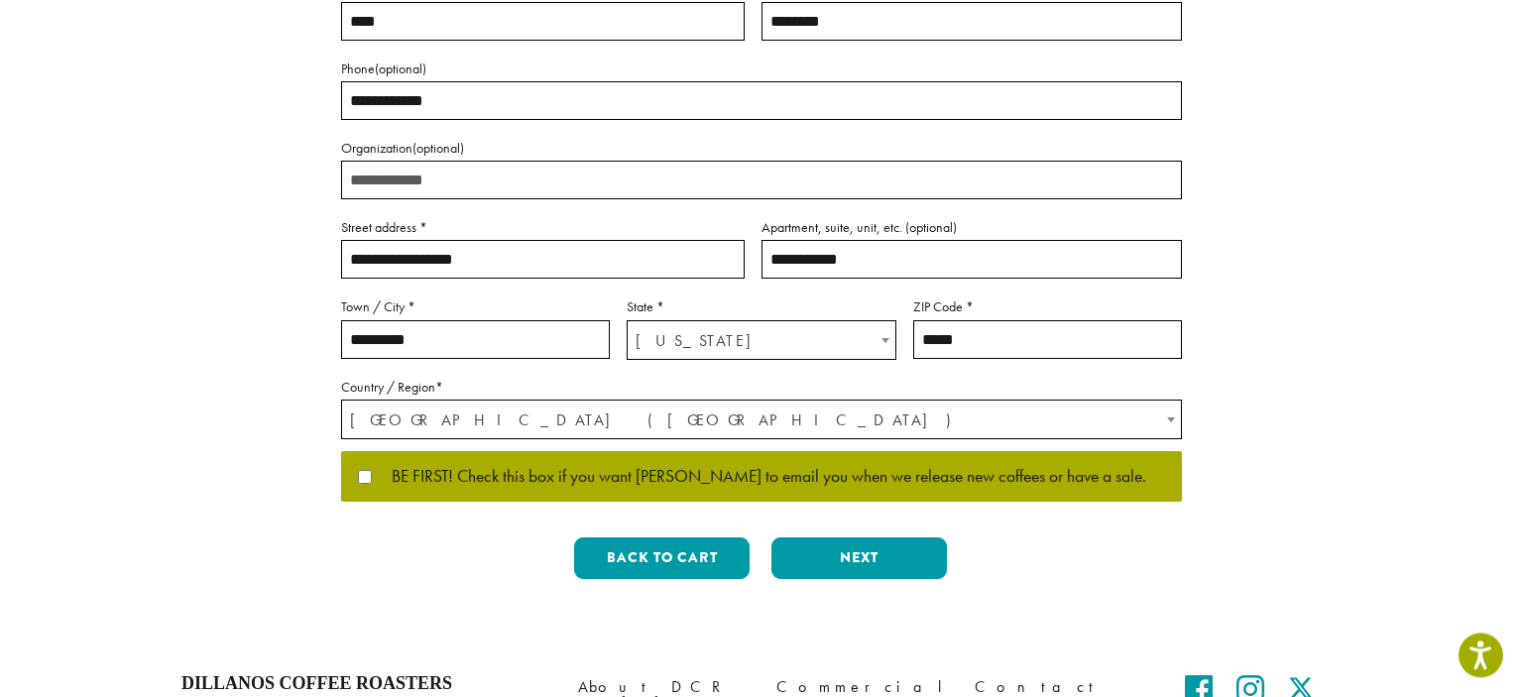
scroll to position [394, 0]
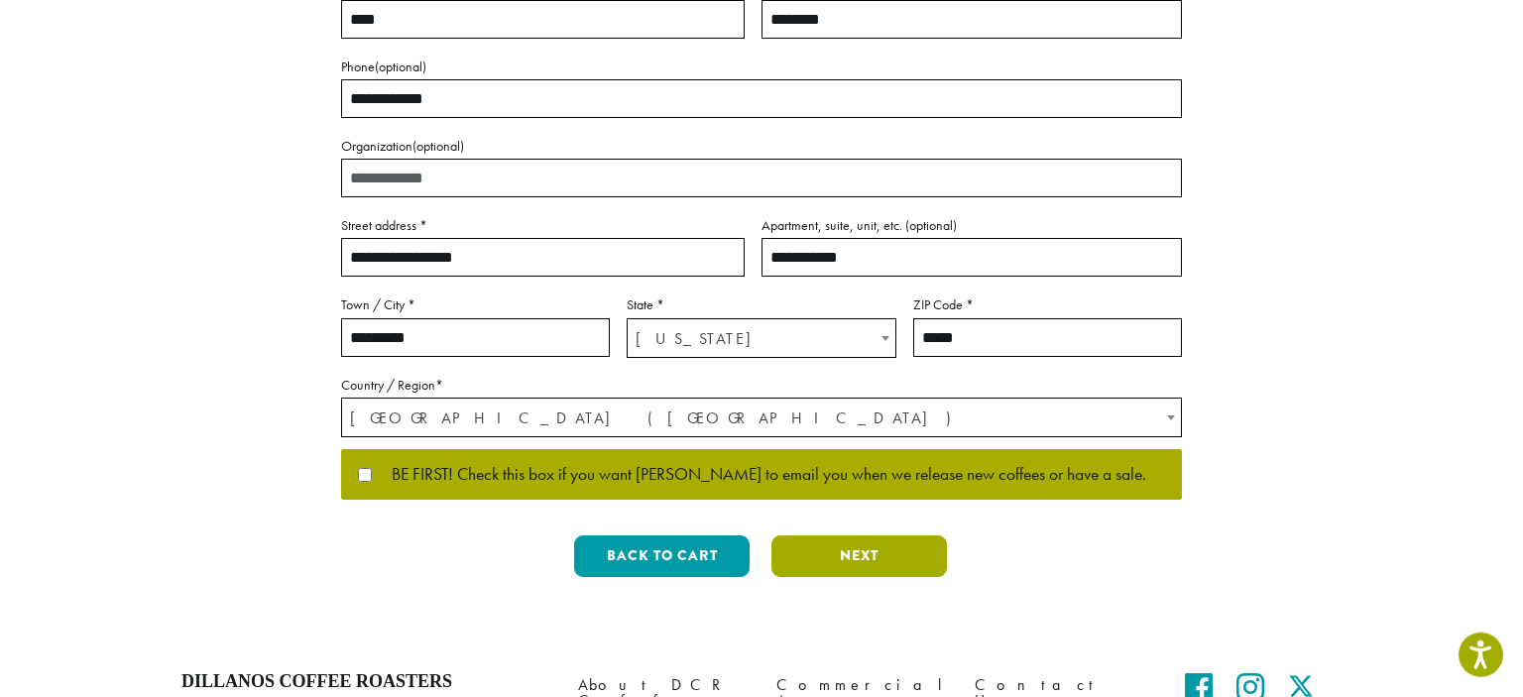
click at [825, 554] on button "Next" at bounding box center [858, 556] width 175 height 42
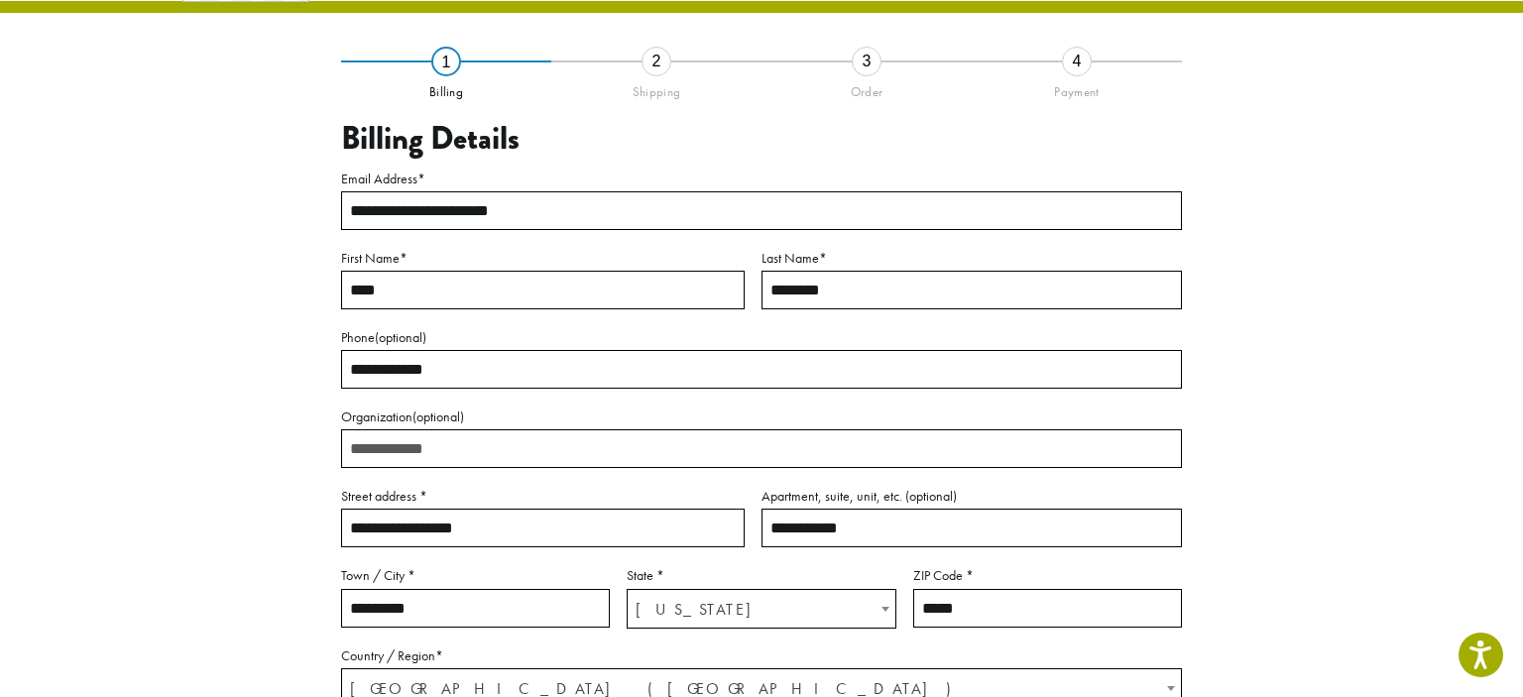
scroll to position [113, 0]
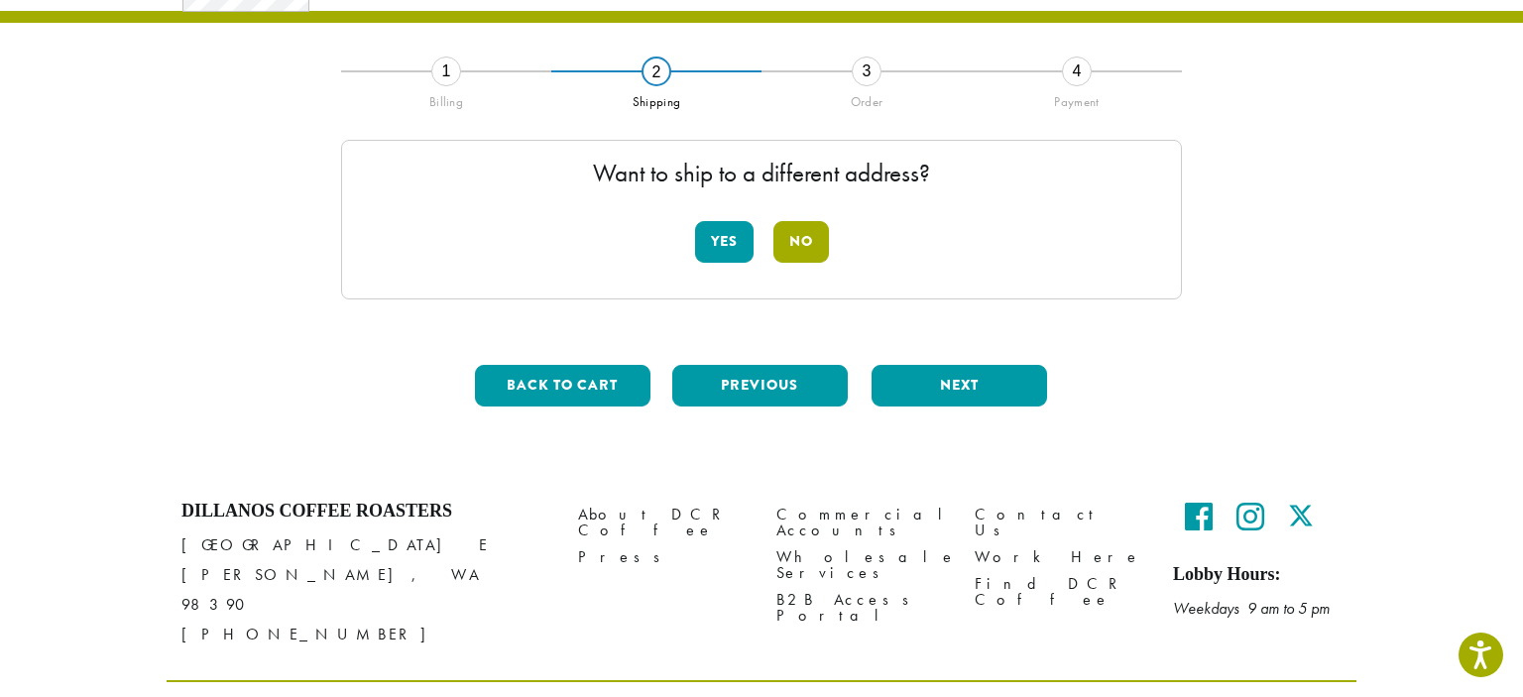
click at [812, 239] on button "No" at bounding box center [801, 242] width 56 height 42
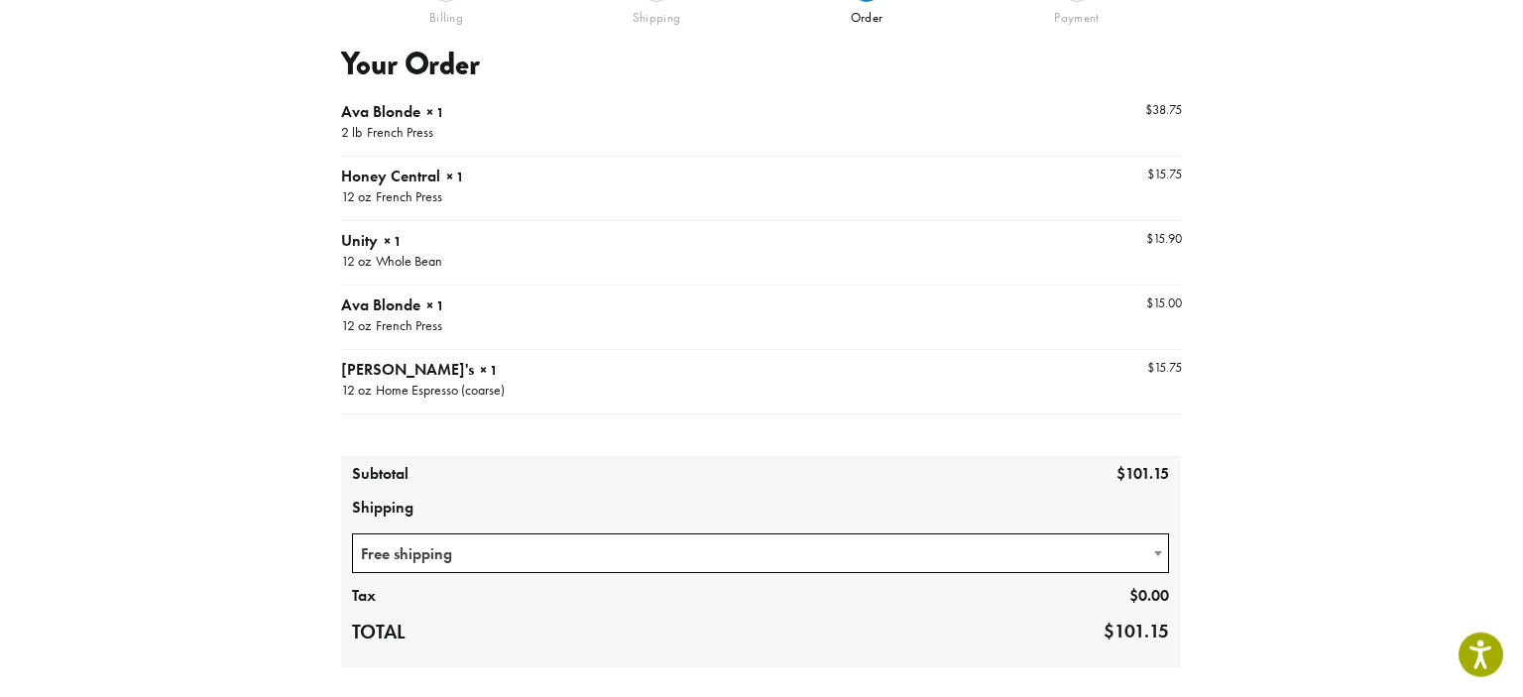
scroll to position [0, 0]
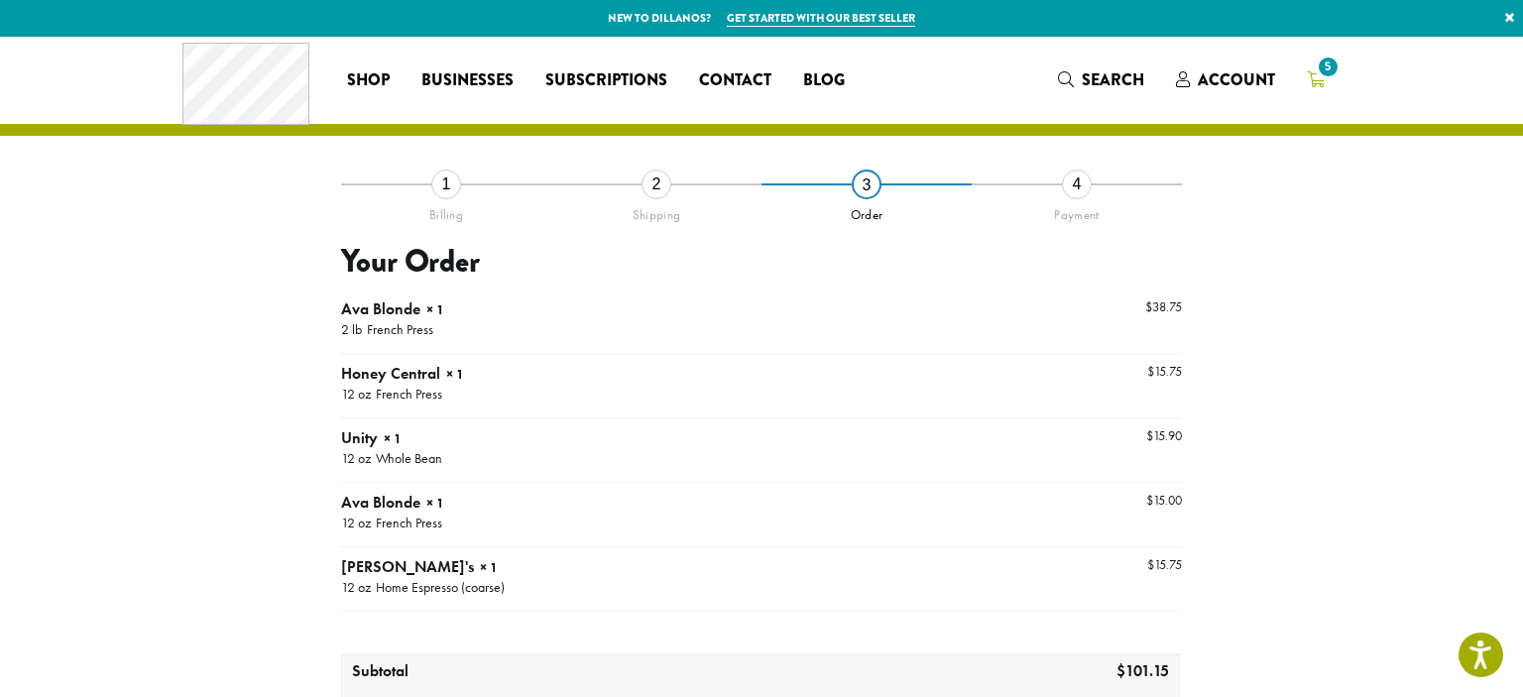
click at [1331, 78] on span "5" at bounding box center [1327, 67] width 27 height 27
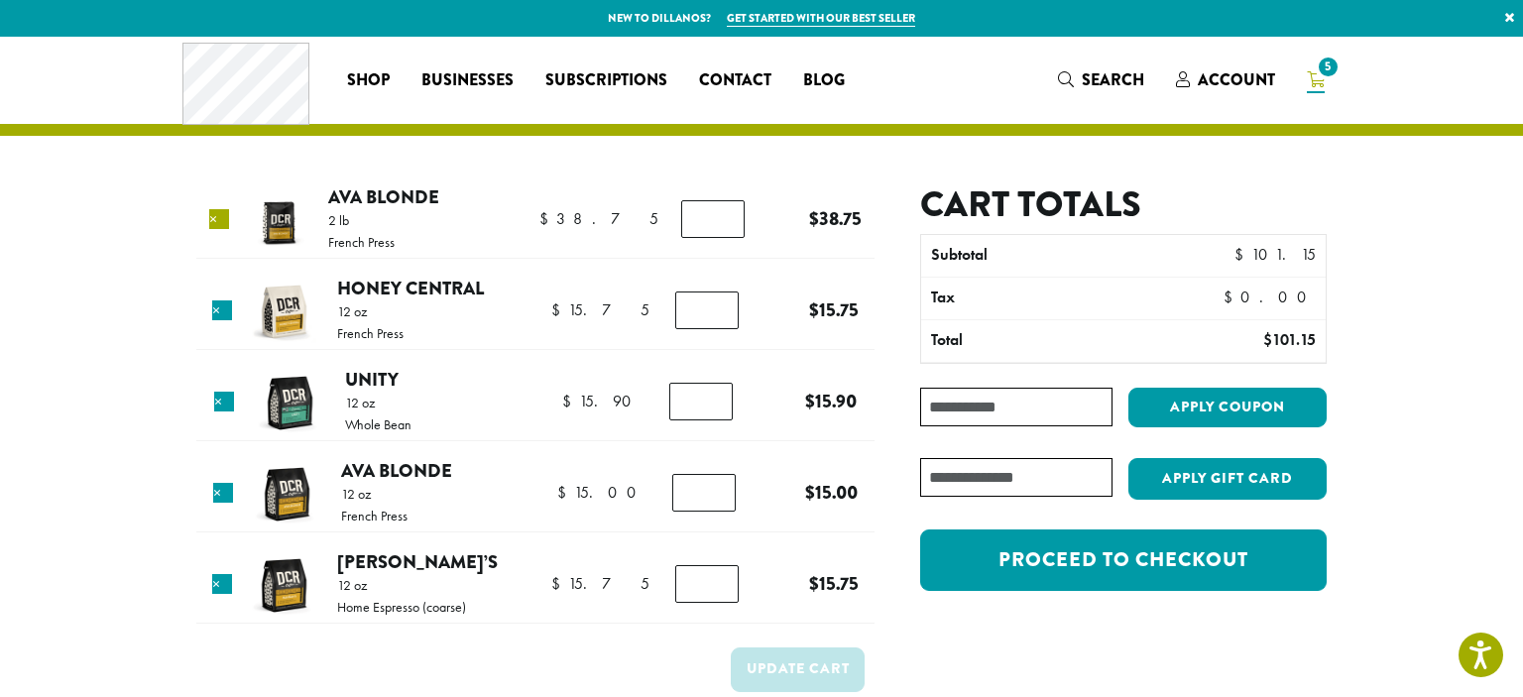
click at [227, 221] on link "×" at bounding box center [219, 219] width 20 height 20
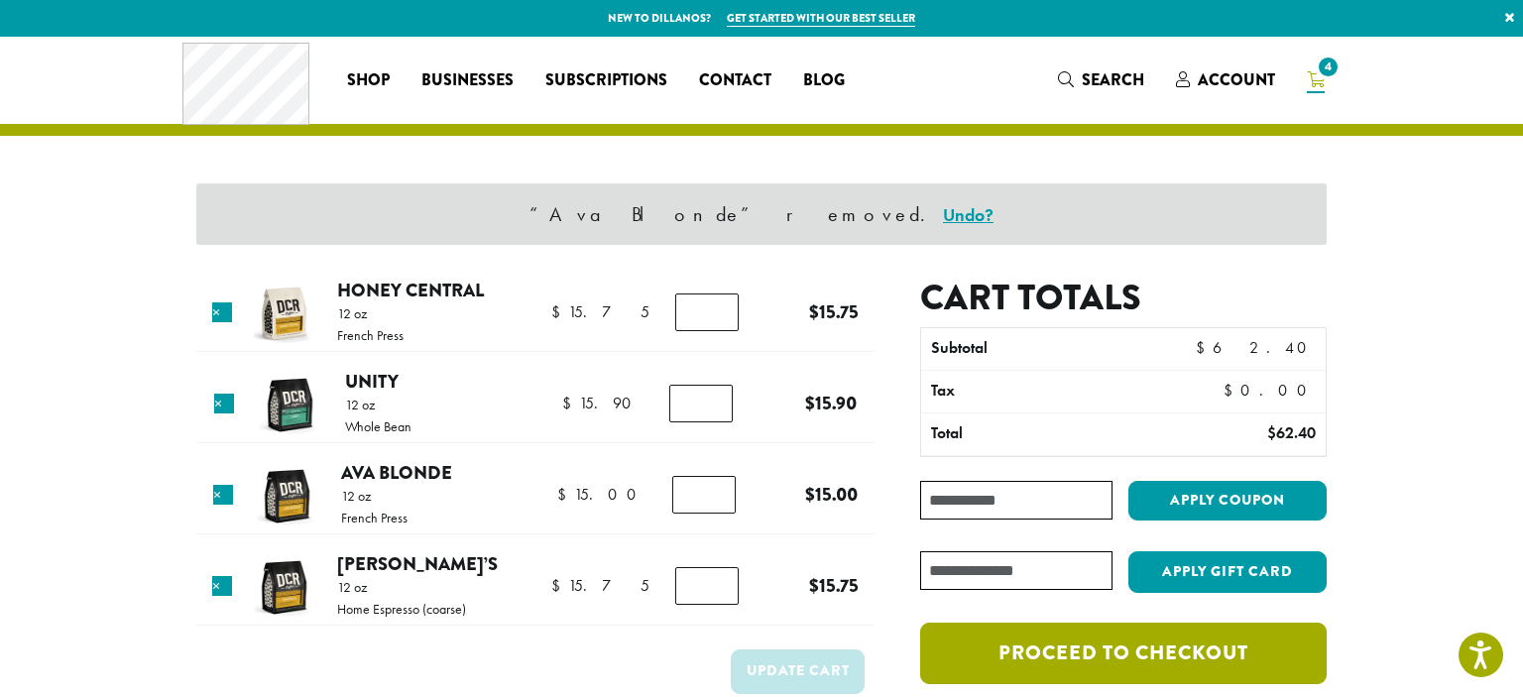
click at [1172, 666] on link "Proceed to checkout" at bounding box center [1123, 652] width 406 height 61
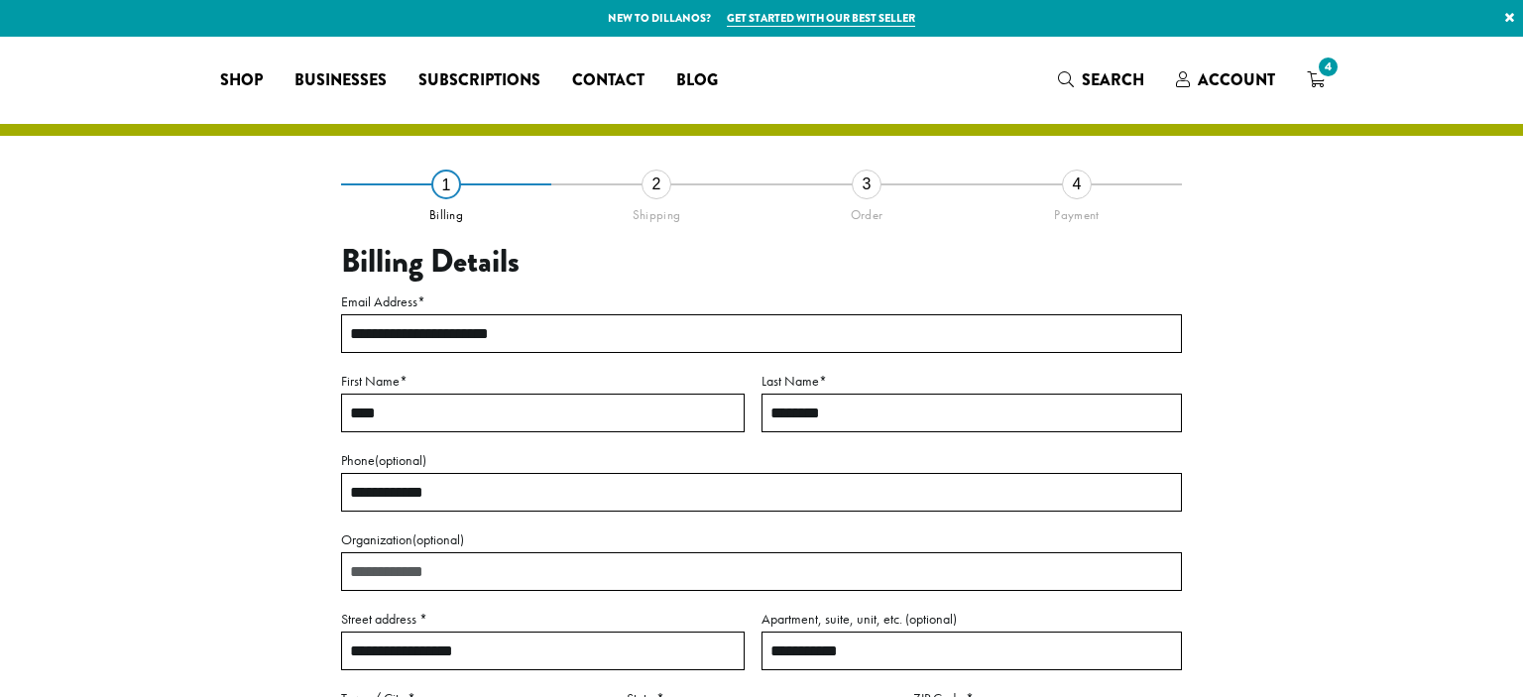
select select "**"
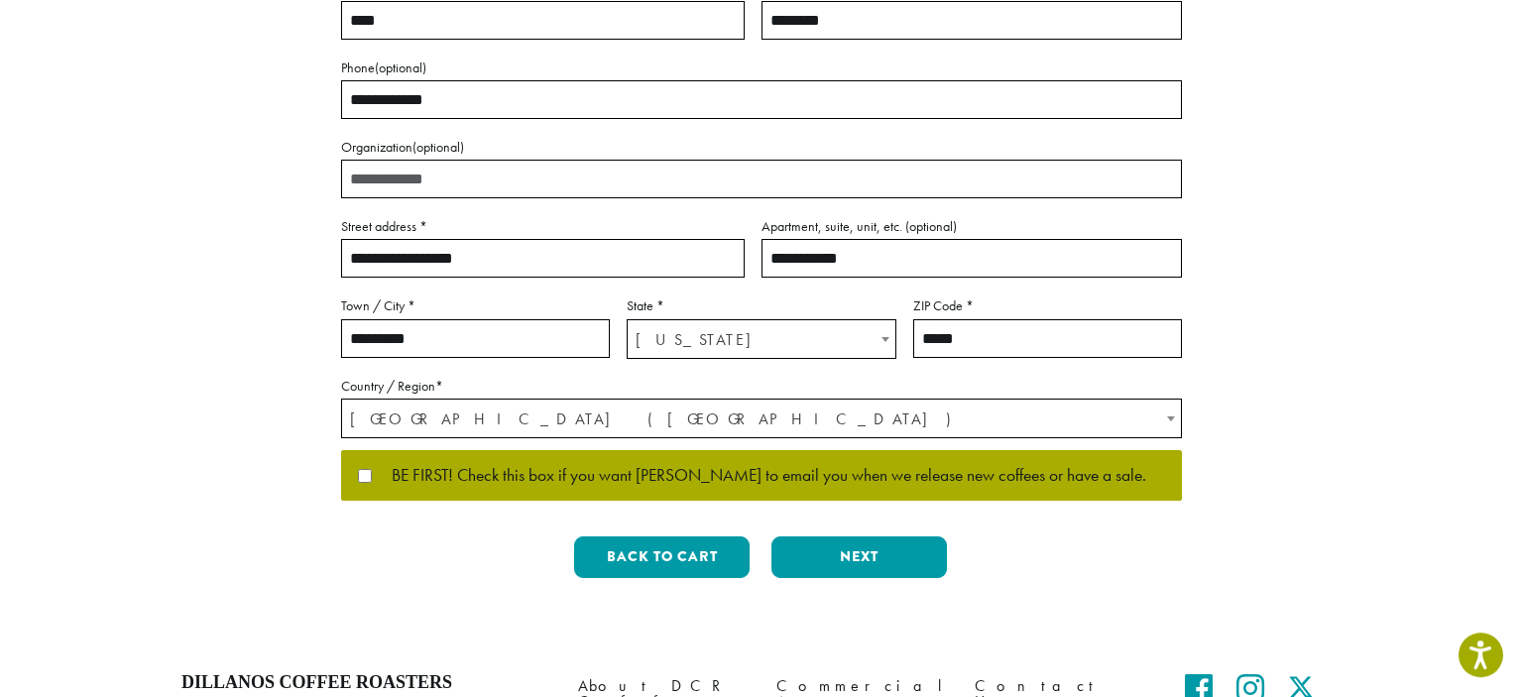
scroll to position [400, 0]
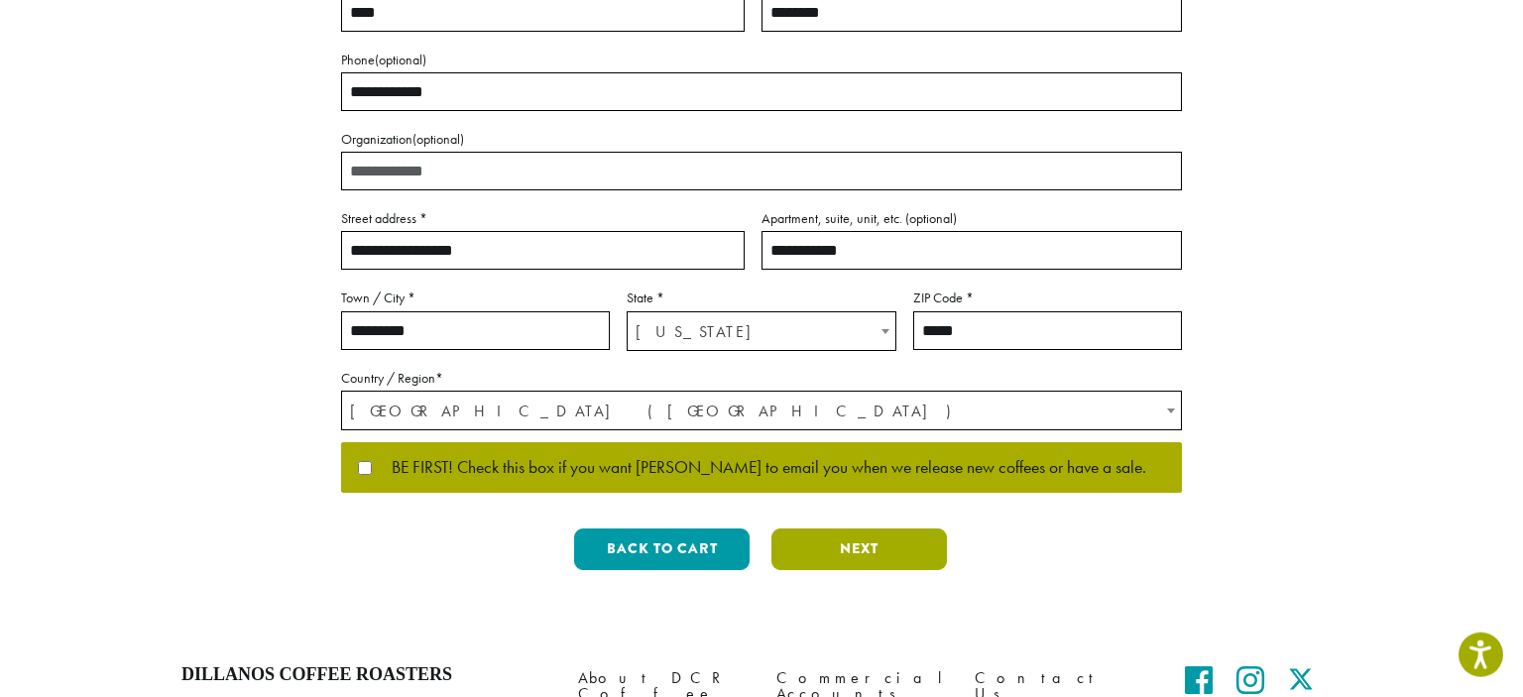
click at [884, 535] on button "Next" at bounding box center [858, 549] width 175 height 42
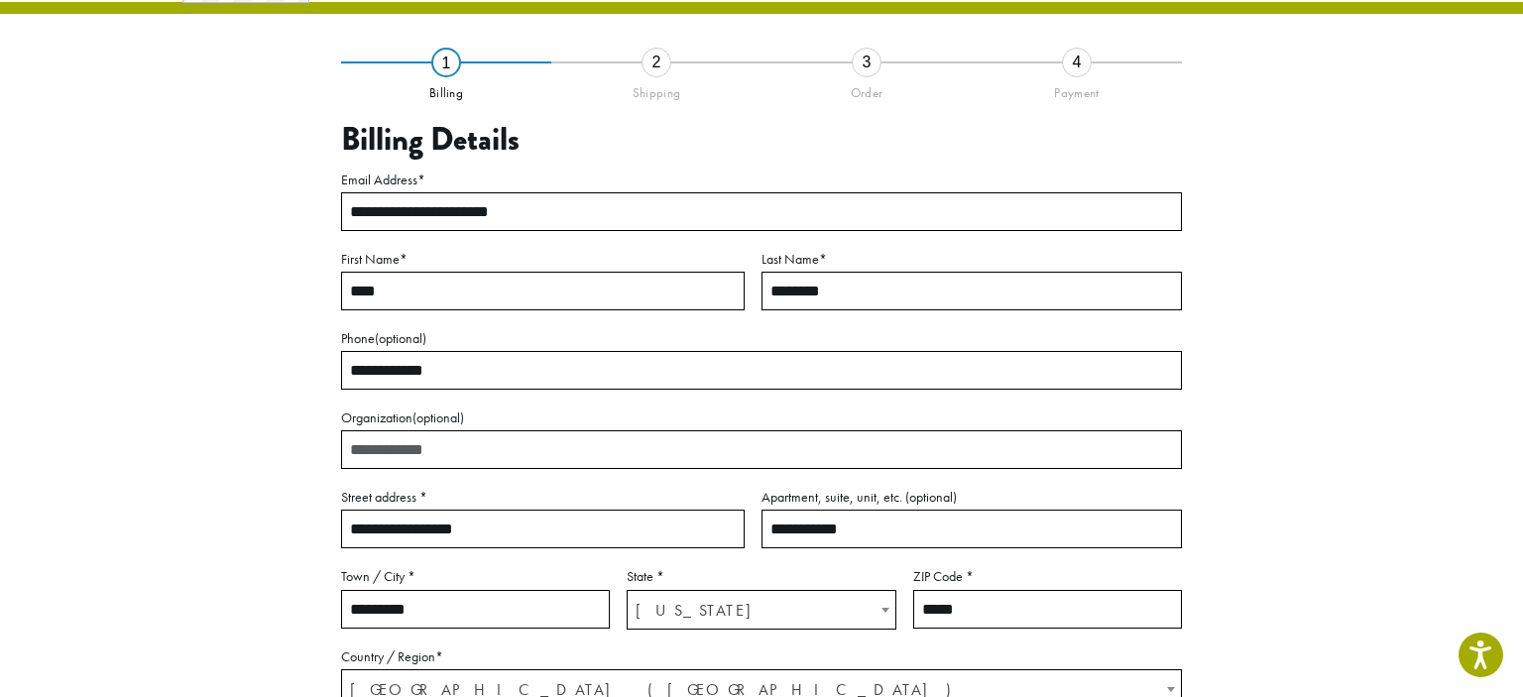
scroll to position [113, 0]
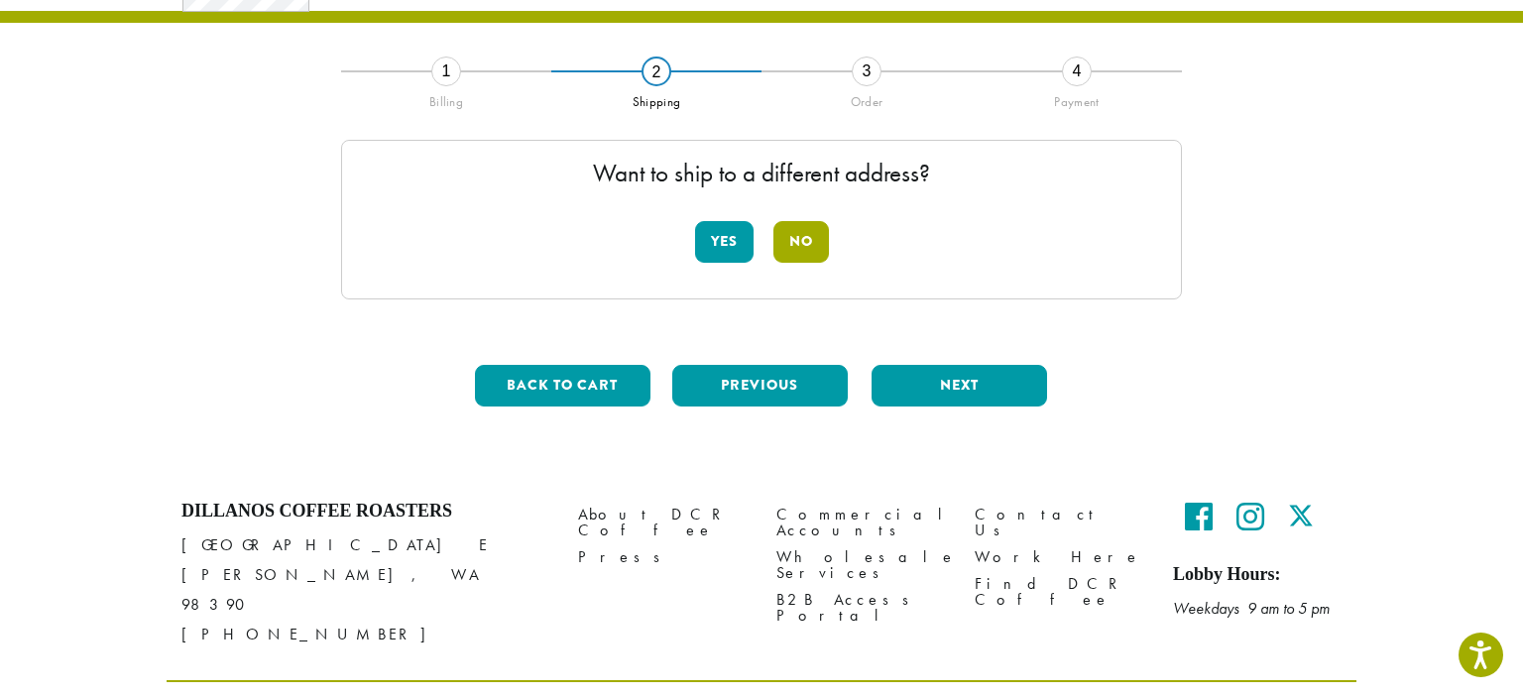
click at [809, 236] on button "No" at bounding box center [801, 242] width 56 height 42
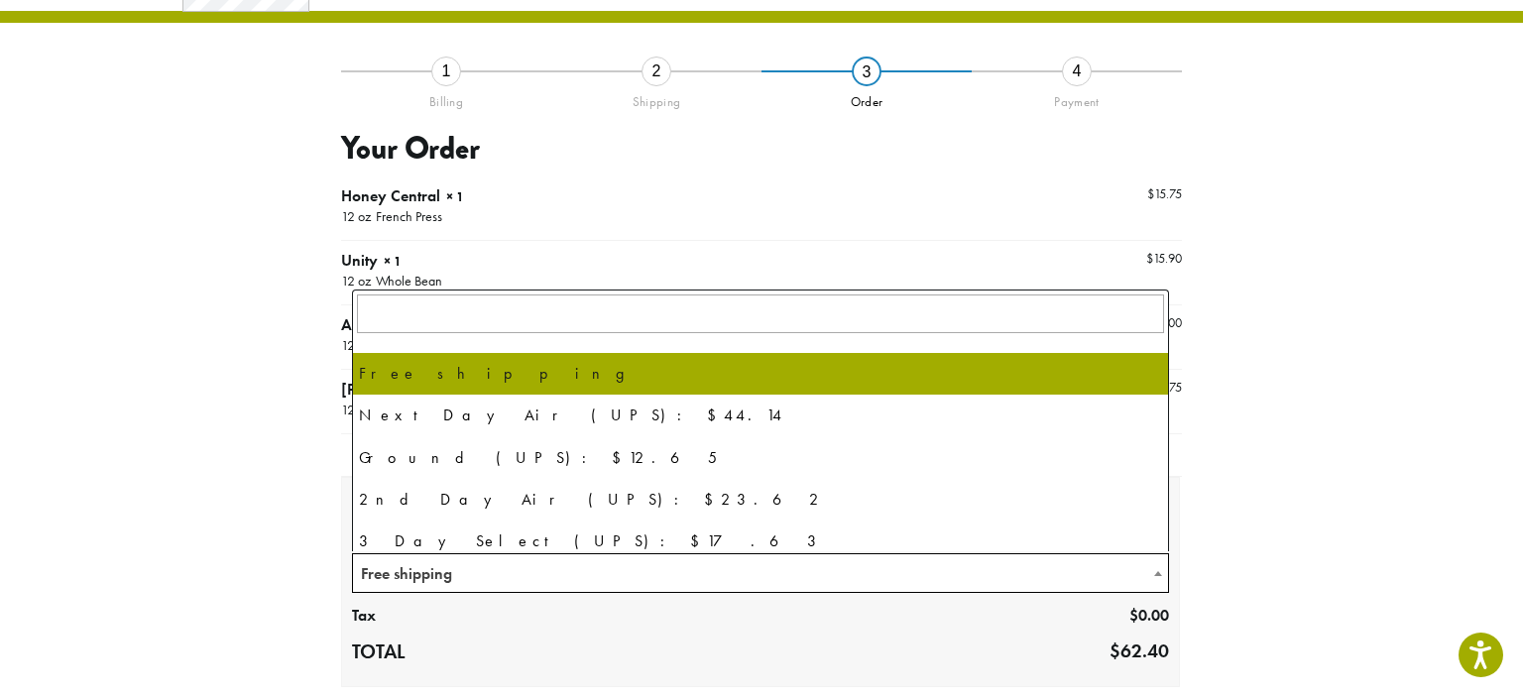
click at [745, 577] on span "Free shipping" at bounding box center [760, 573] width 815 height 39
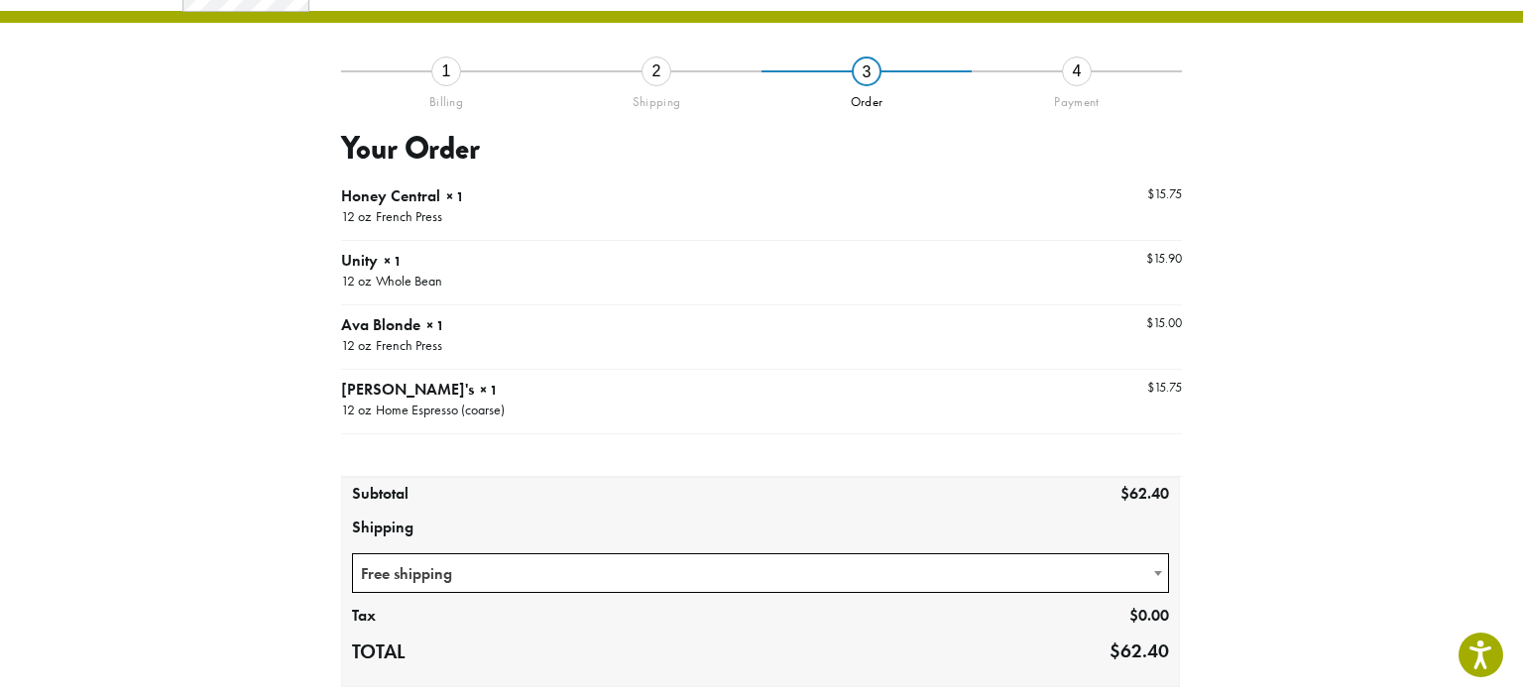
click at [745, 577] on span "Free shipping" at bounding box center [760, 573] width 815 height 39
